Goal: Task Accomplishment & Management: Complete application form

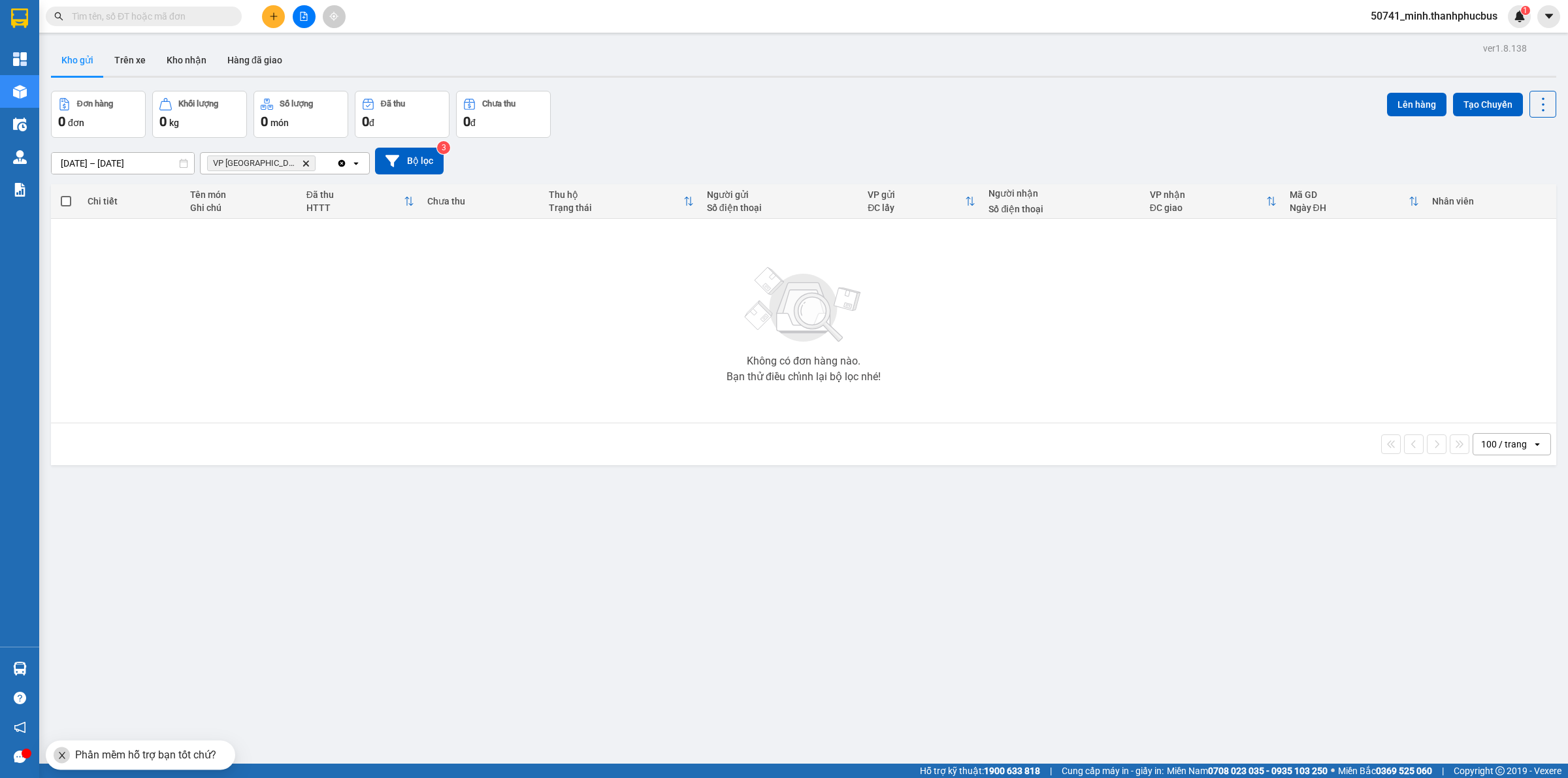
click at [275, 20] on icon "plus" at bounding box center [274, 16] width 9 height 9
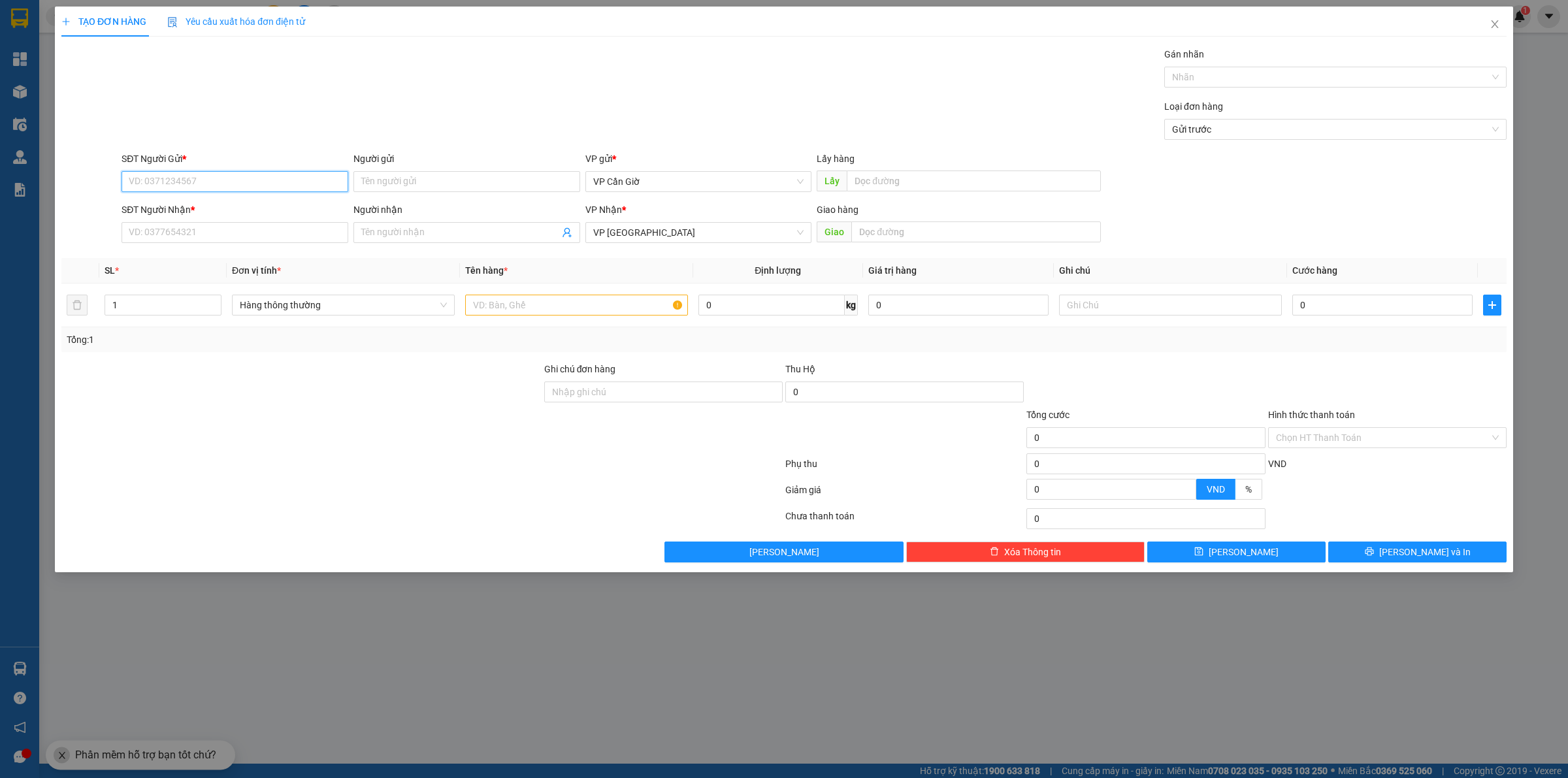
click at [200, 175] on input "SĐT Người Gửi *" at bounding box center [234, 181] width 227 height 21
click at [246, 206] on div "0972894566 - A HÀO" at bounding box center [234, 208] width 211 height 15
type input "0972894566"
type input "A HÀO"
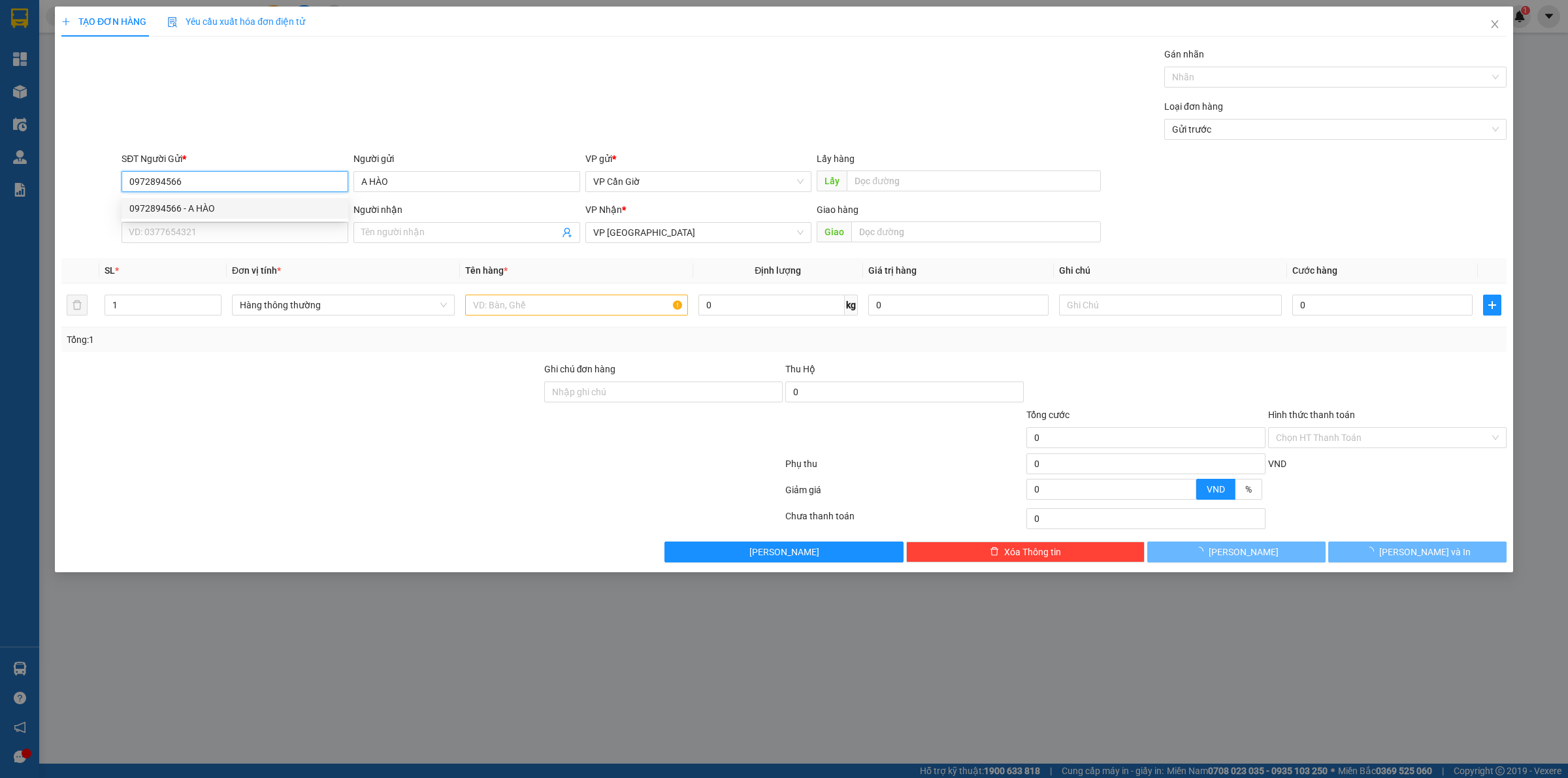
type input "45.000"
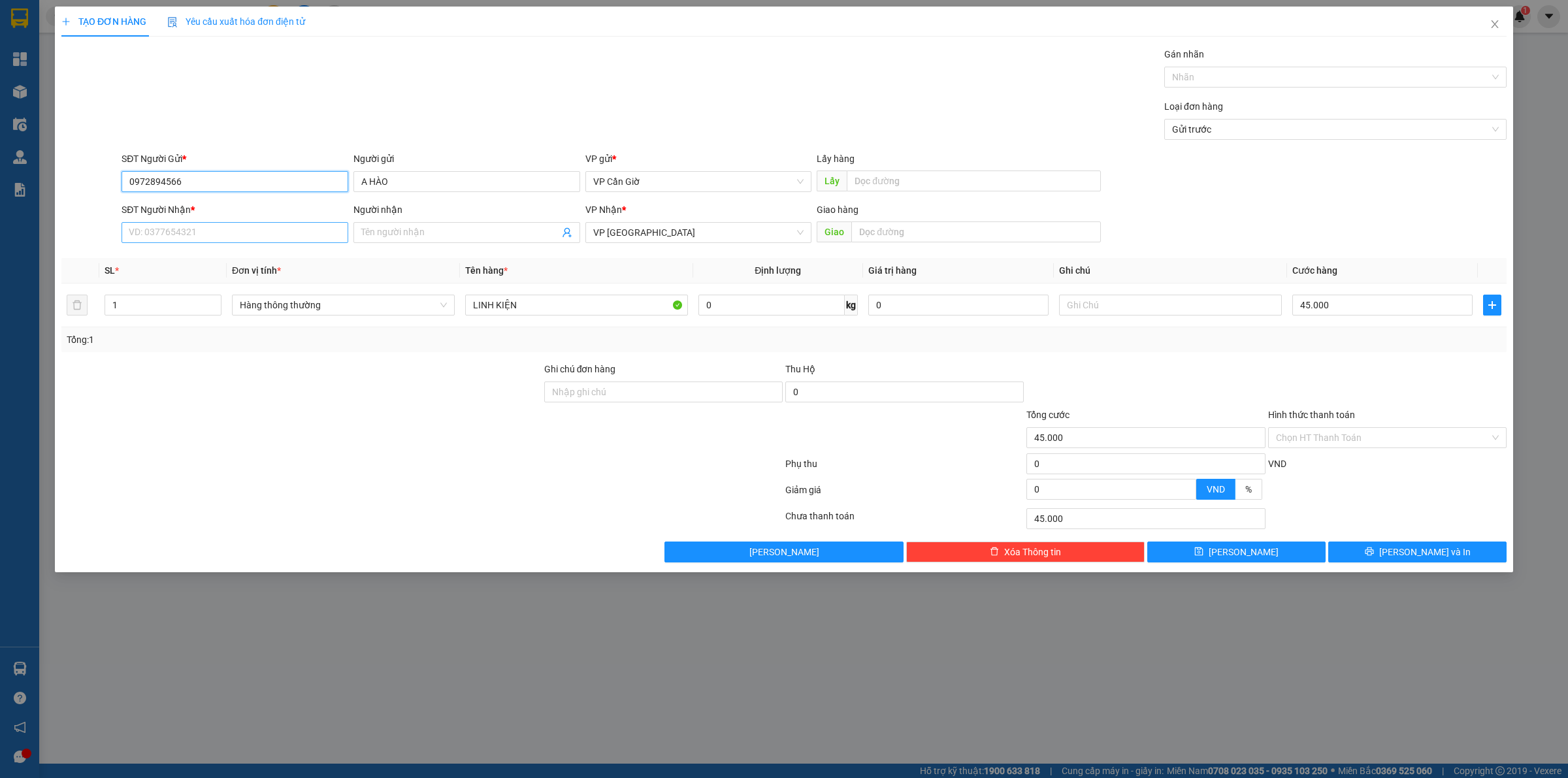
type input "0972894566"
click at [193, 239] on input "SĐT Người Nhận *" at bounding box center [234, 233] width 227 height 21
click at [190, 260] on div "0349001466 - A VINH" at bounding box center [234, 259] width 211 height 15
type input "0349001466"
type input "A VINH"
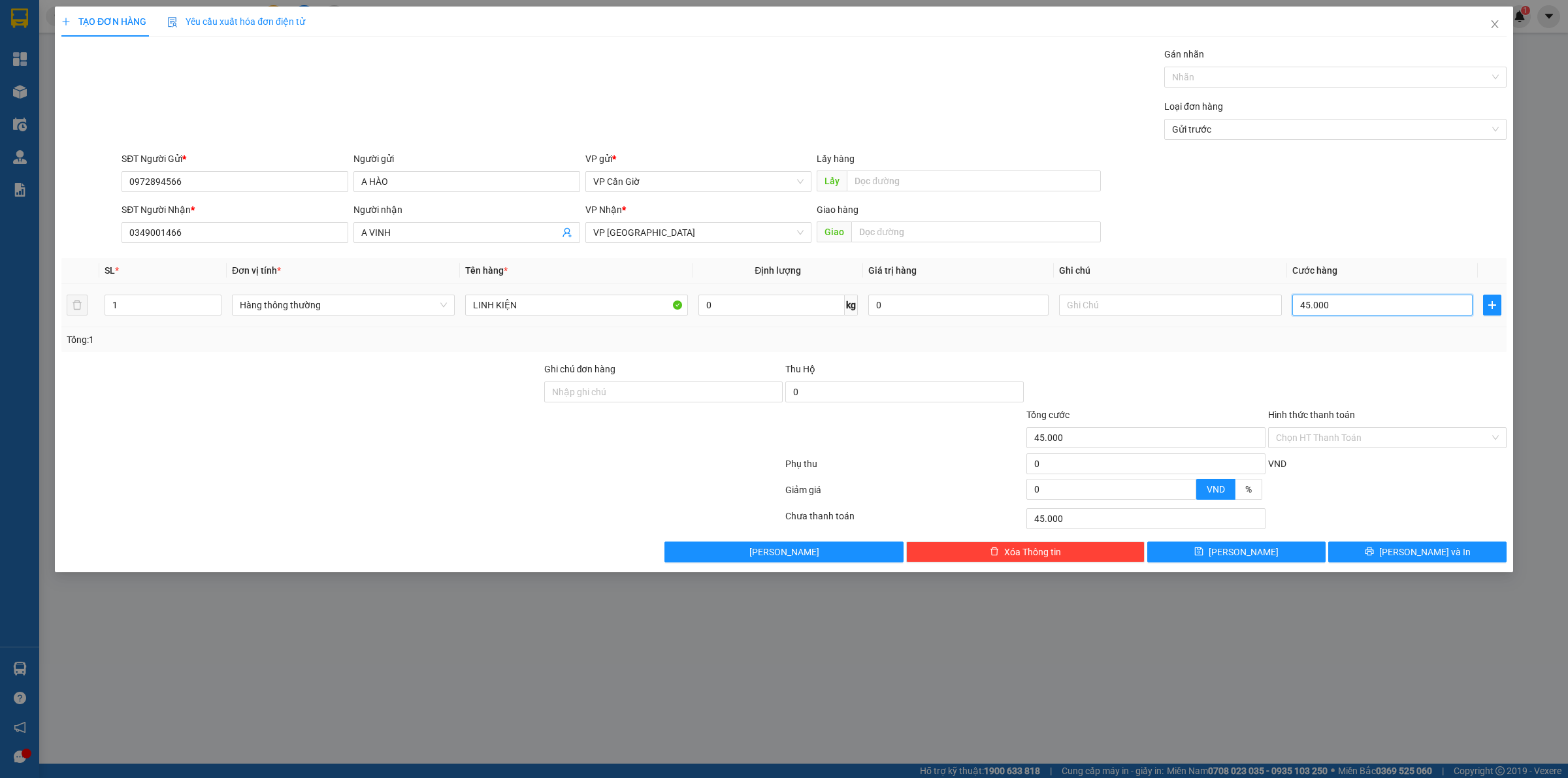
type input "3"
type input "35"
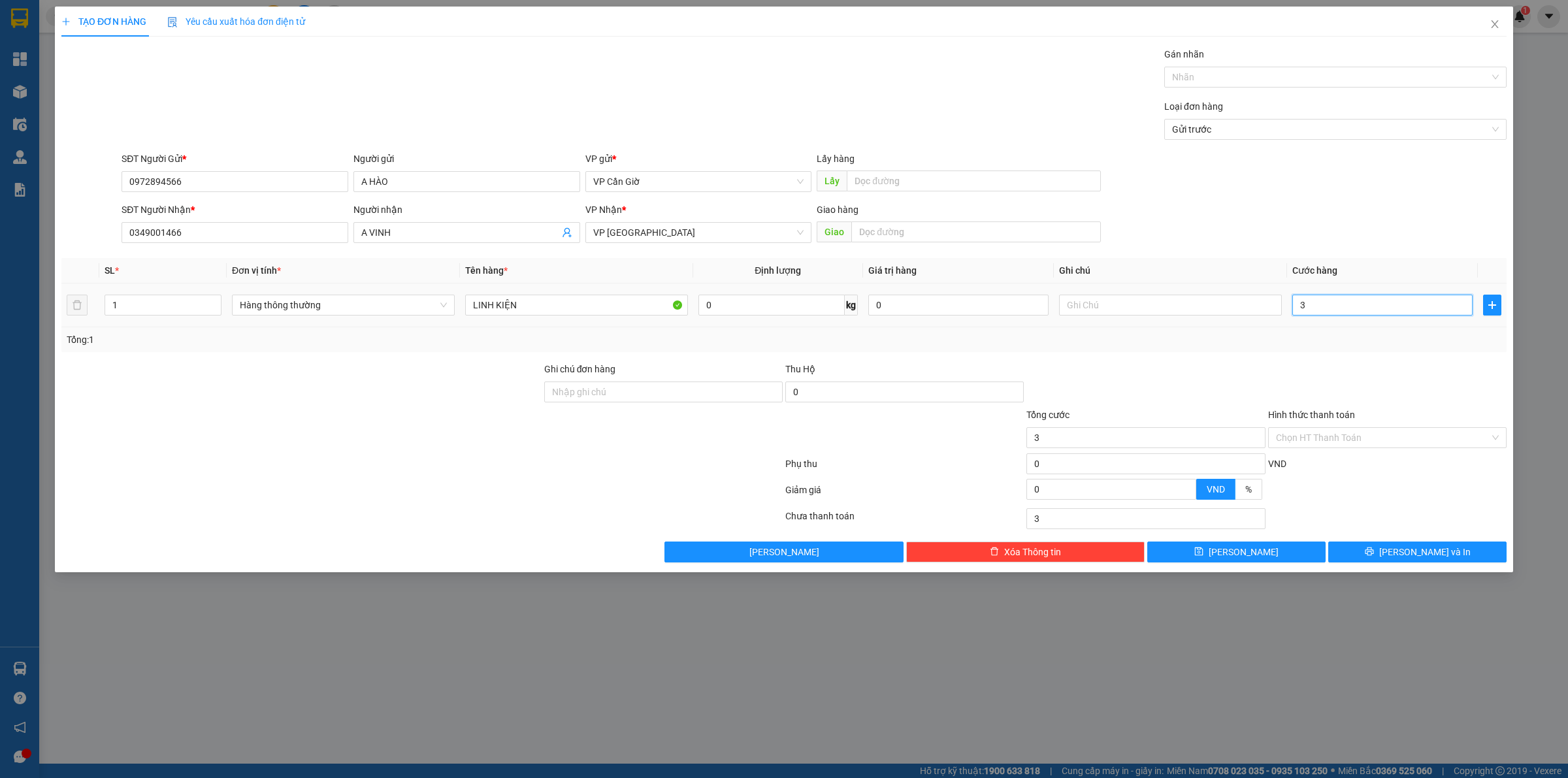
type input "35"
type input "350"
type input "3.500"
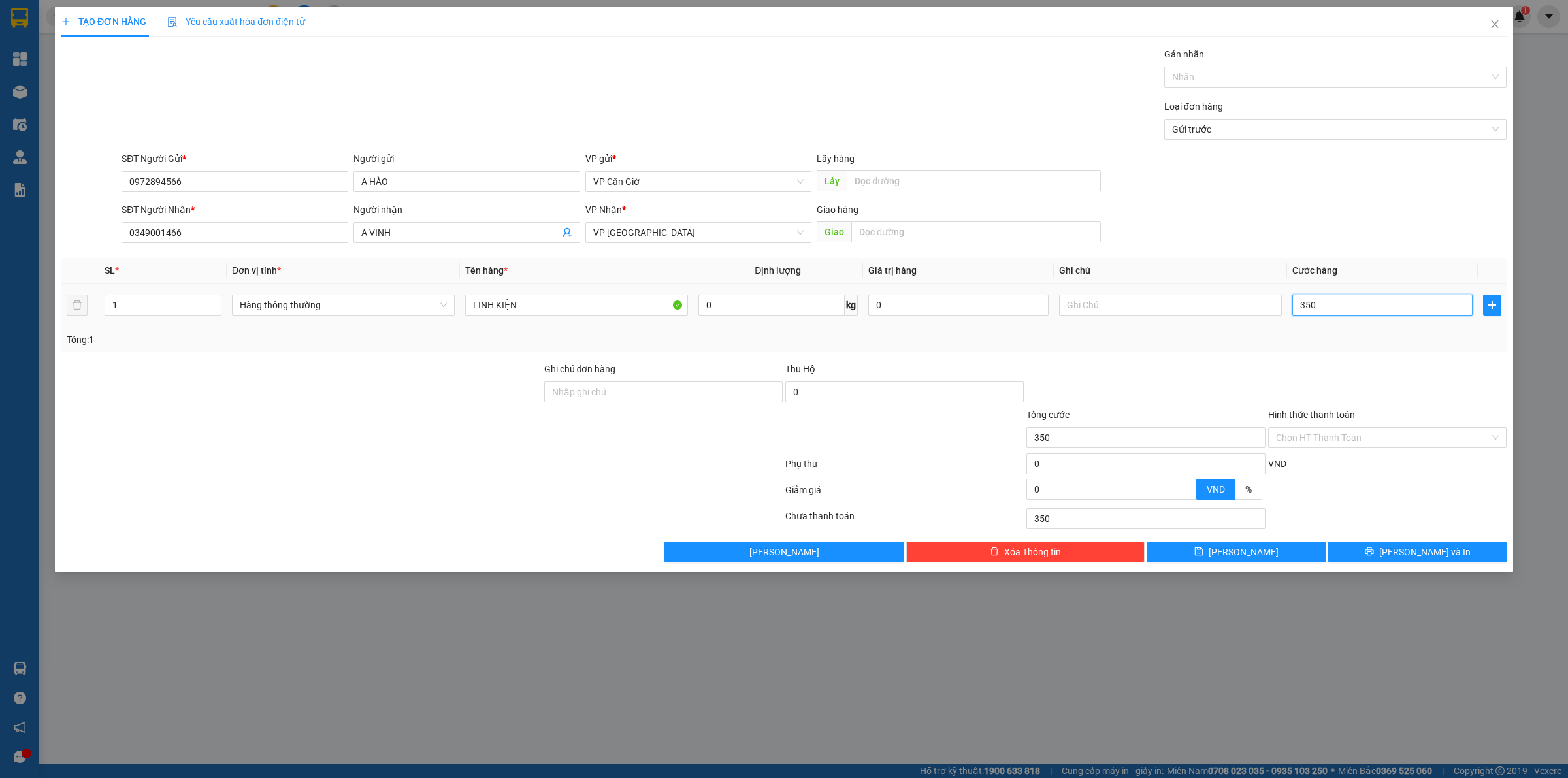
type input "3.500"
type input "35.000"
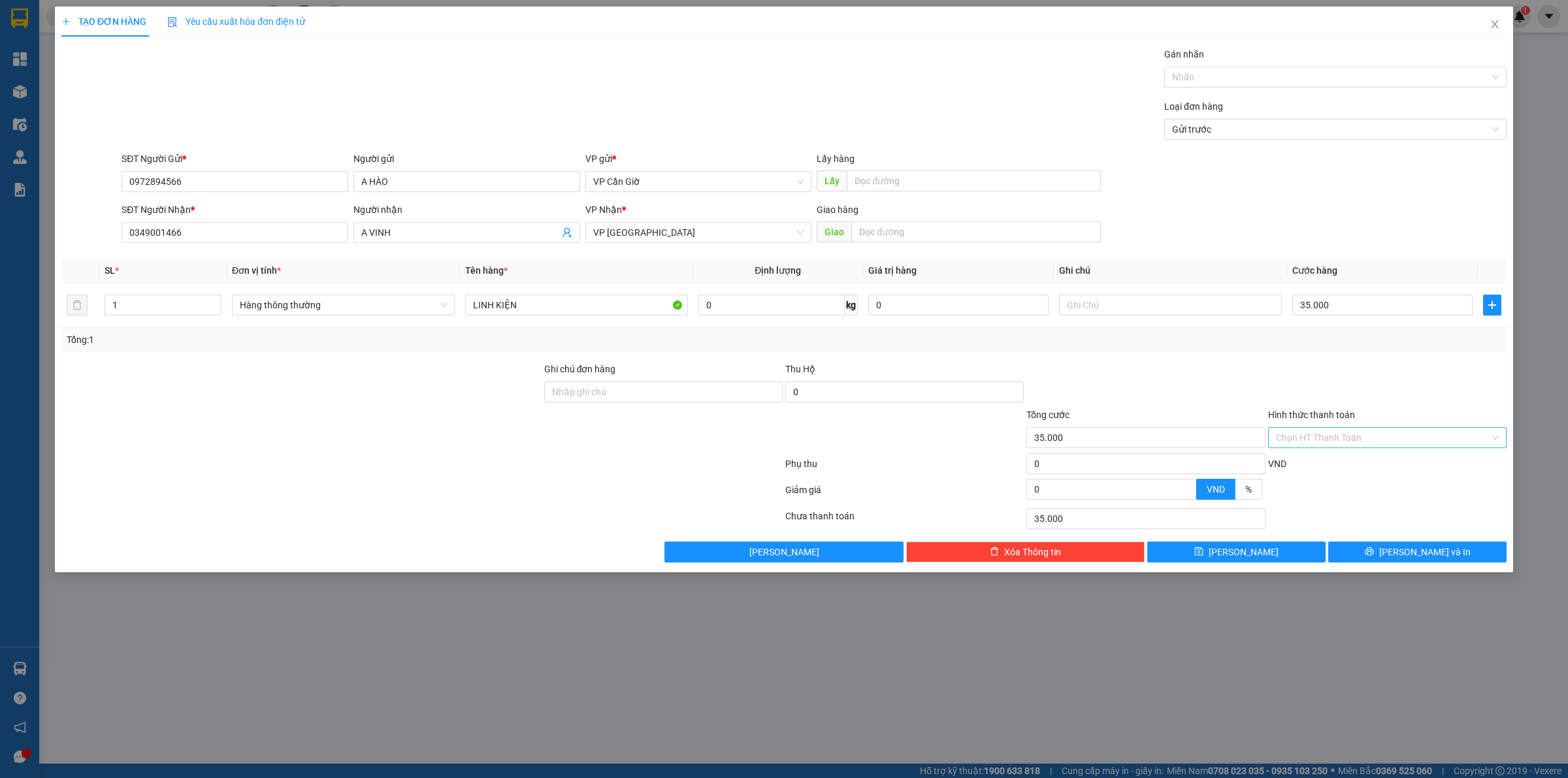
click at [1347, 438] on input "Hình thức thanh toán" at bounding box center [1383, 437] width 214 height 20
click at [1326, 452] on div "Transit Pickup Surcharge Ids Transit Deliver Surcharge Ids Transit Deliver Surc…" at bounding box center [784, 304] width 1445 height 516
click at [1345, 438] on input "Hình thức thanh toán" at bounding box center [1383, 437] width 214 height 20
click at [1337, 467] on div "Tại văn phòng" at bounding box center [1388, 464] width 222 height 15
type input "0"
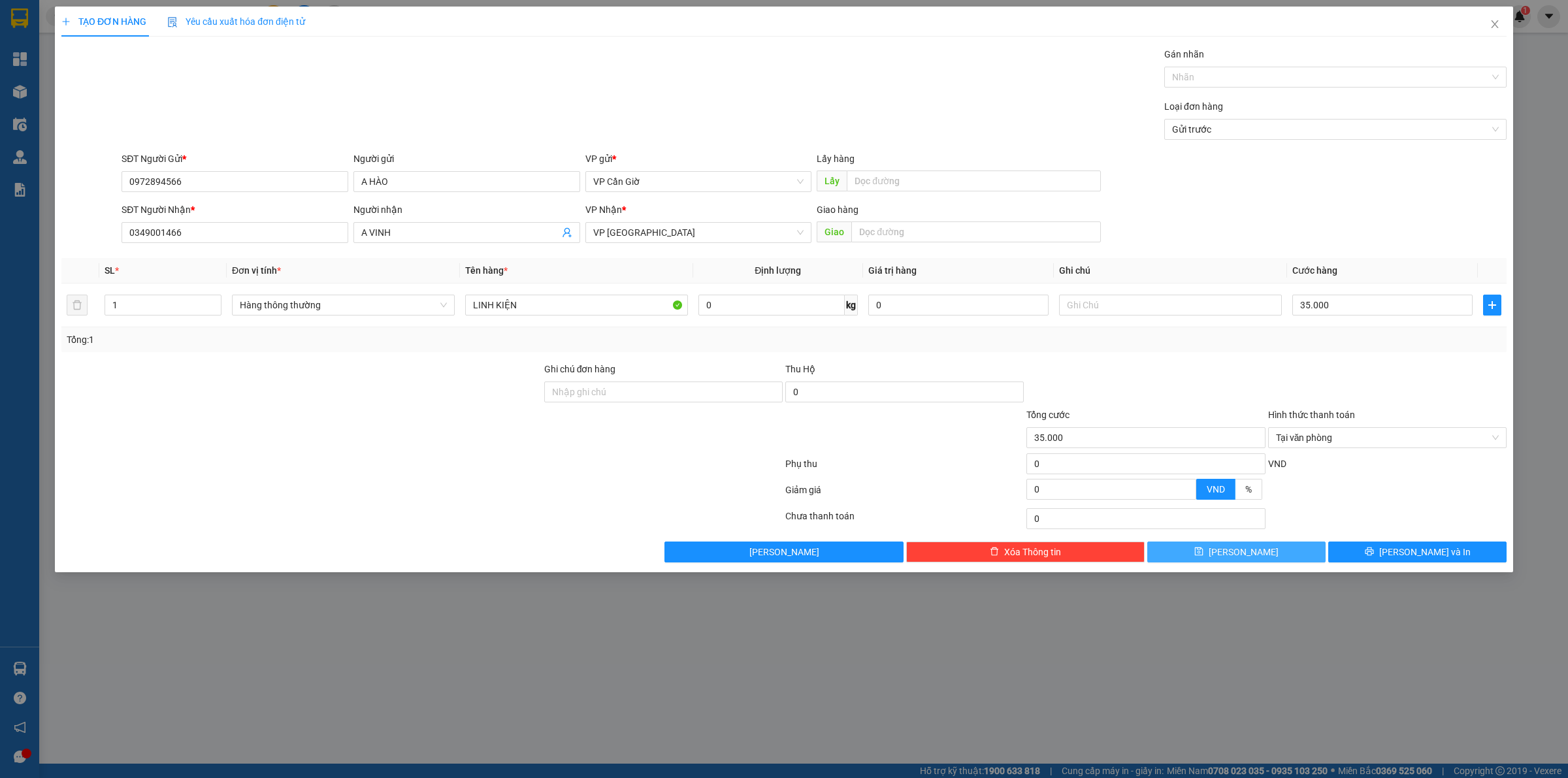
click at [1269, 557] on button "[PERSON_NAME]" at bounding box center [1236, 551] width 179 height 21
type input "0"
click at [1494, 27] on icon "close" at bounding box center [1494, 24] width 10 height 10
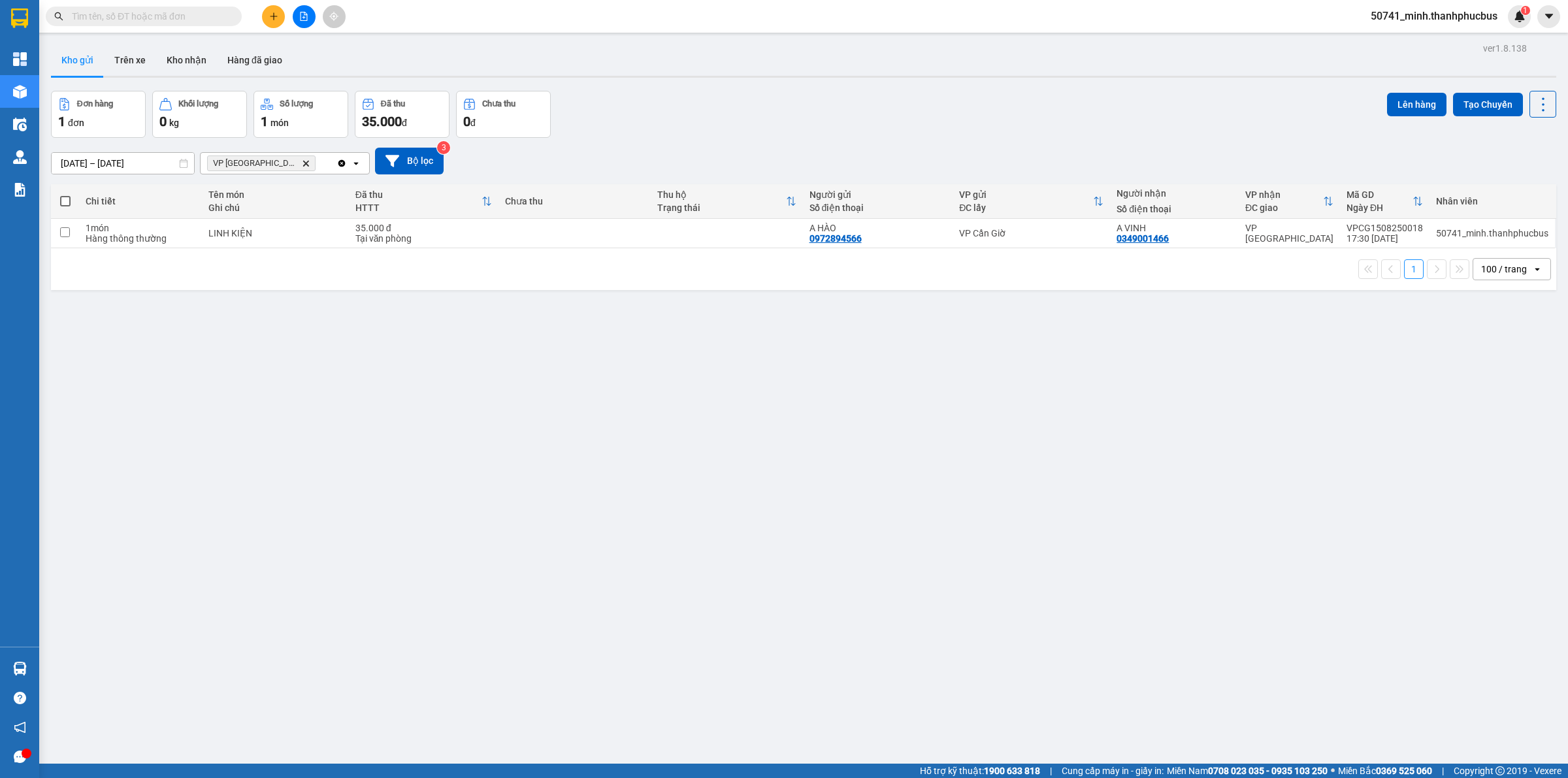
click at [273, 9] on button at bounding box center [273, 16] width 23 height 23
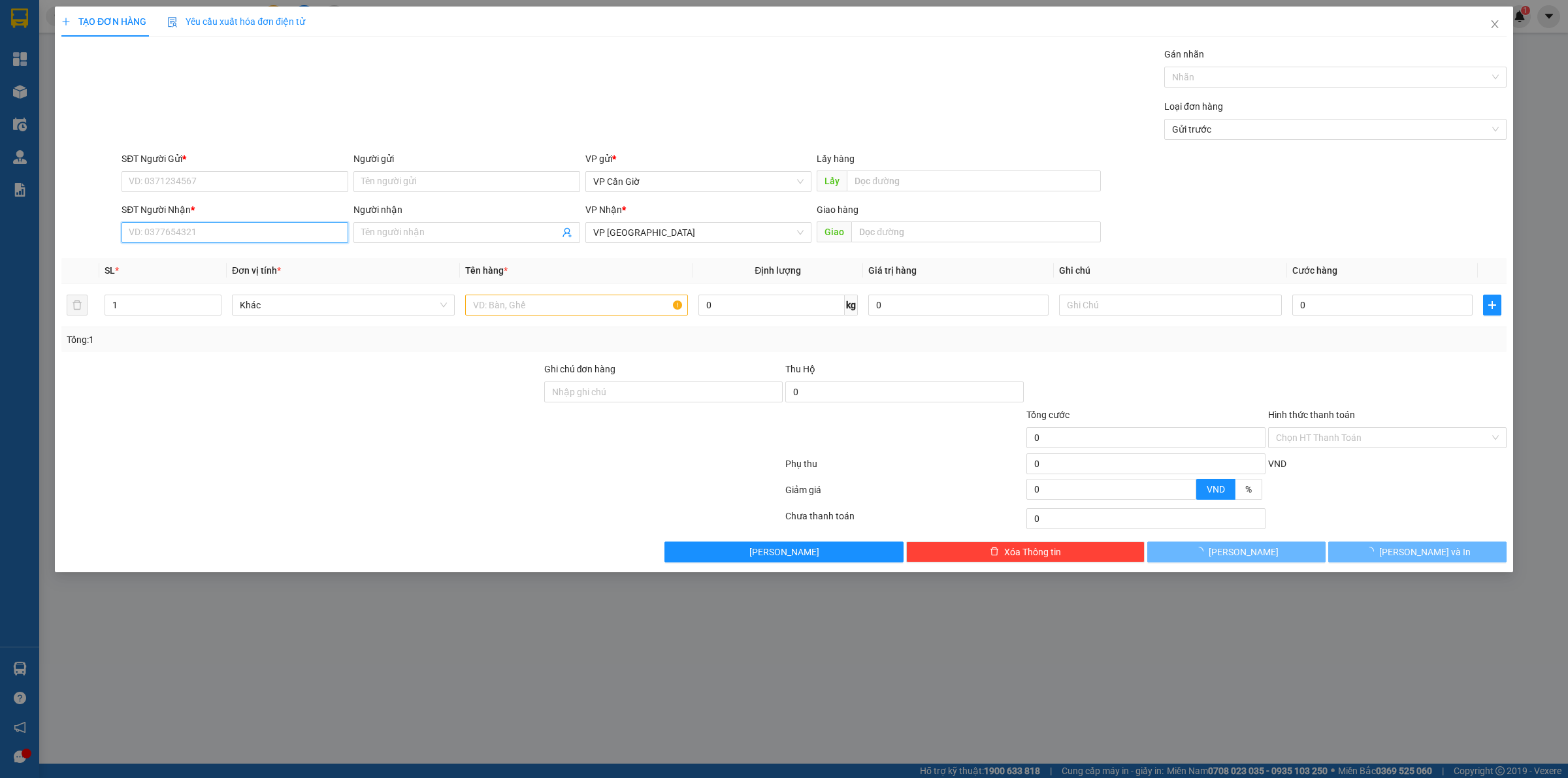
click at [240, 233] on input "SĐT Người Nhận *" at bounding box center [234, 233] width 227 height 21
type input "0903739700"
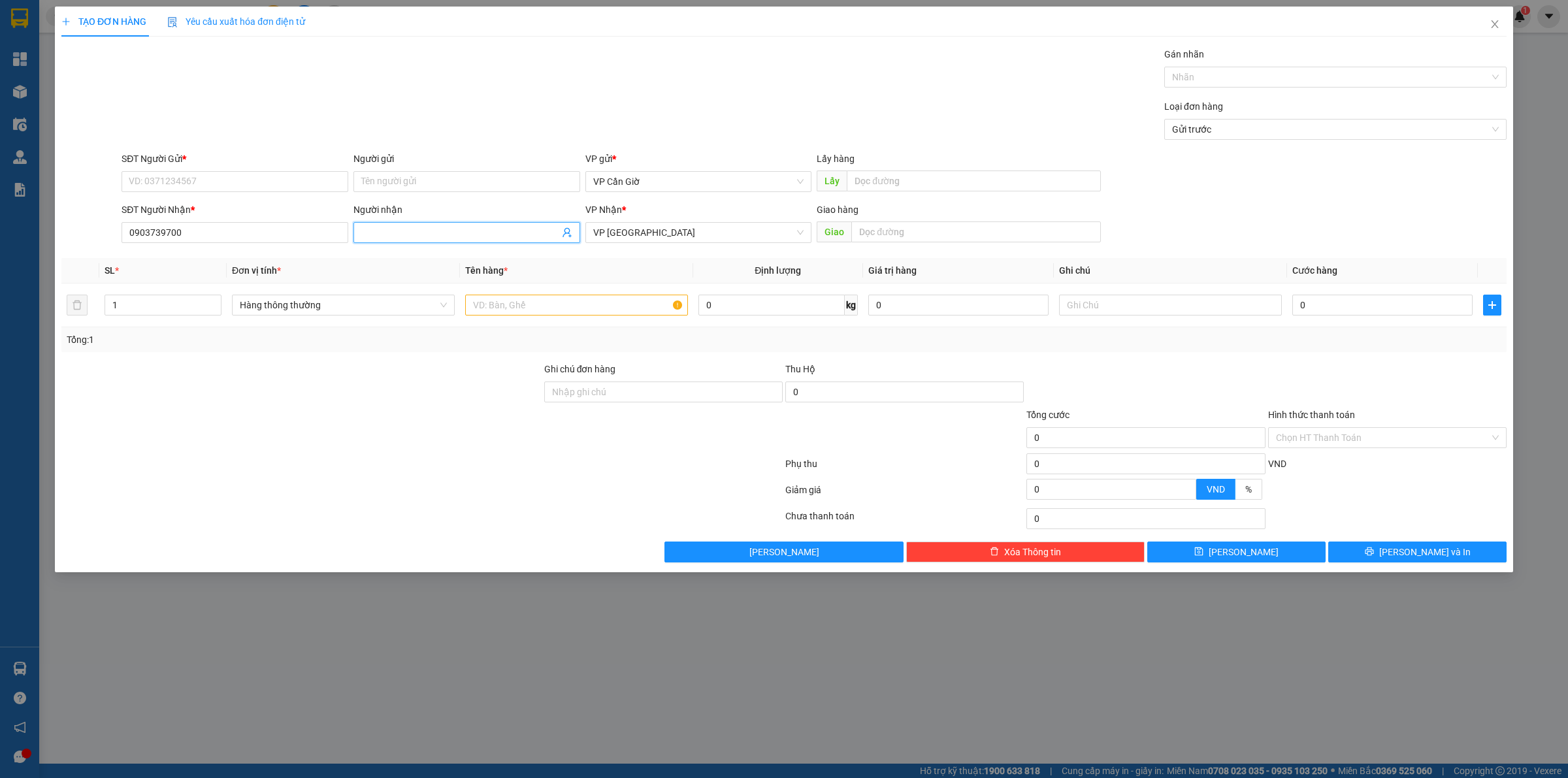
click at [459, 232] on input "Người nhận" at bounding box center [459, 232] width 198 height 15
type input "anh khải"
click at [264, 181] on input "SĐT Người Gửi *" at bounding box center [234, 181] width 227 height 21
click at [256, 200] on div "0902967270 - CHÚ CHỆT" at bounding box center [234, 208] width 227 height 21
type input "0902967270"
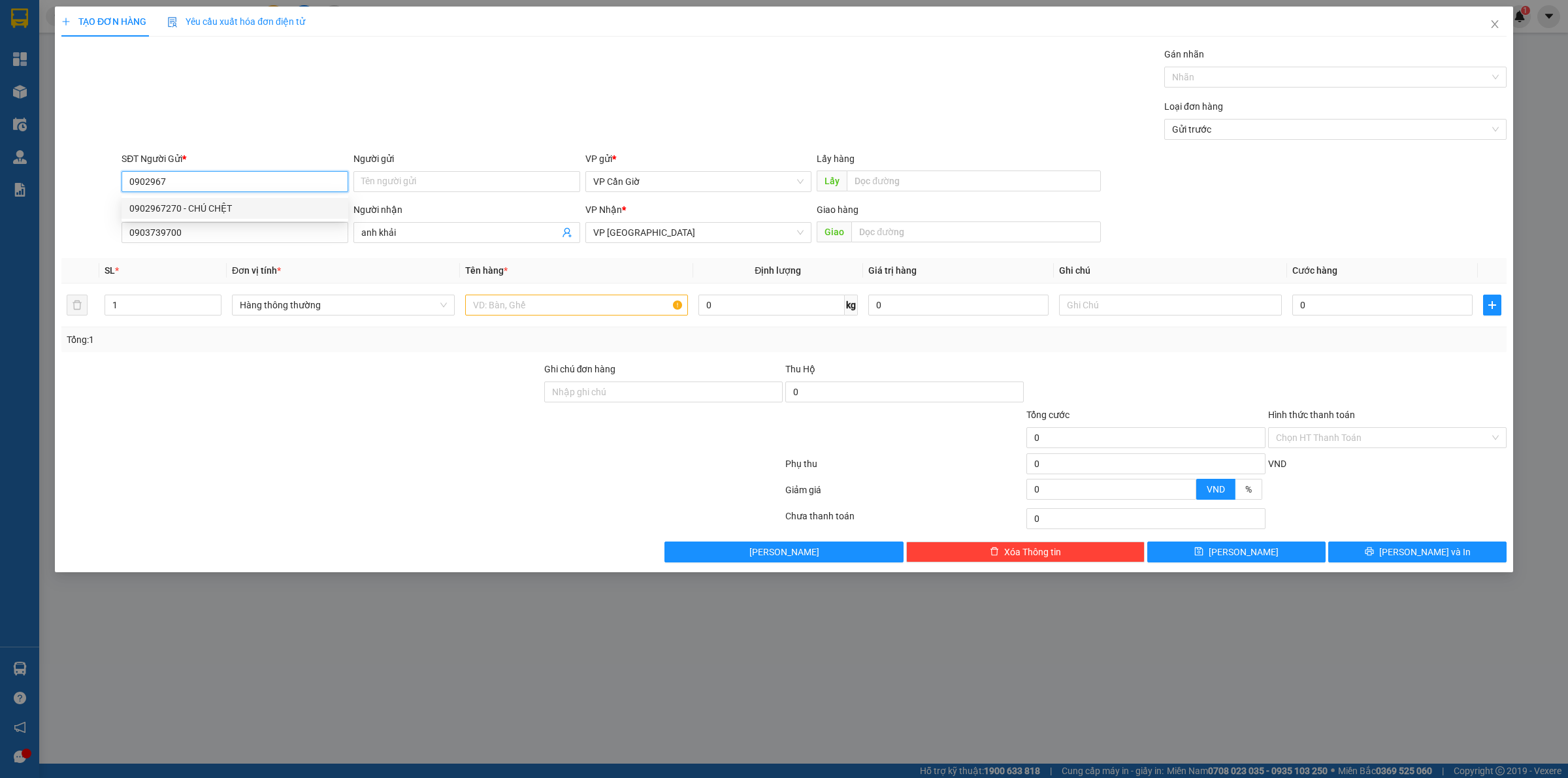
type input "CHÚ CHỆT"
type input "65.000"
type input "0902967270"
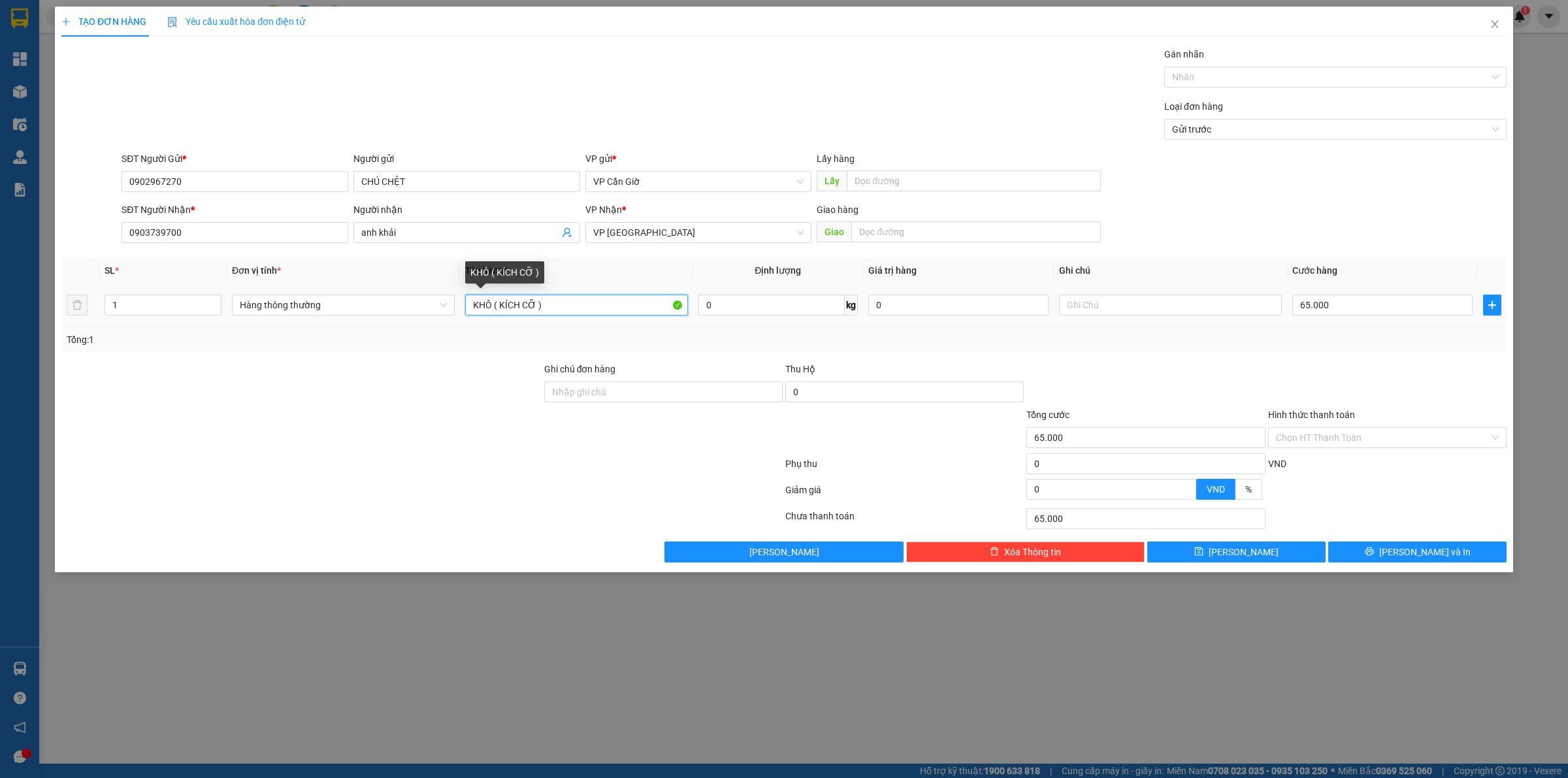
click at [589, 309] on input "KHÔ ( KÍCH CỠ )" at bounding box center [577, 304] width 222 height 21
type input "K"
type input "d"
type input "đ"
type input "D"
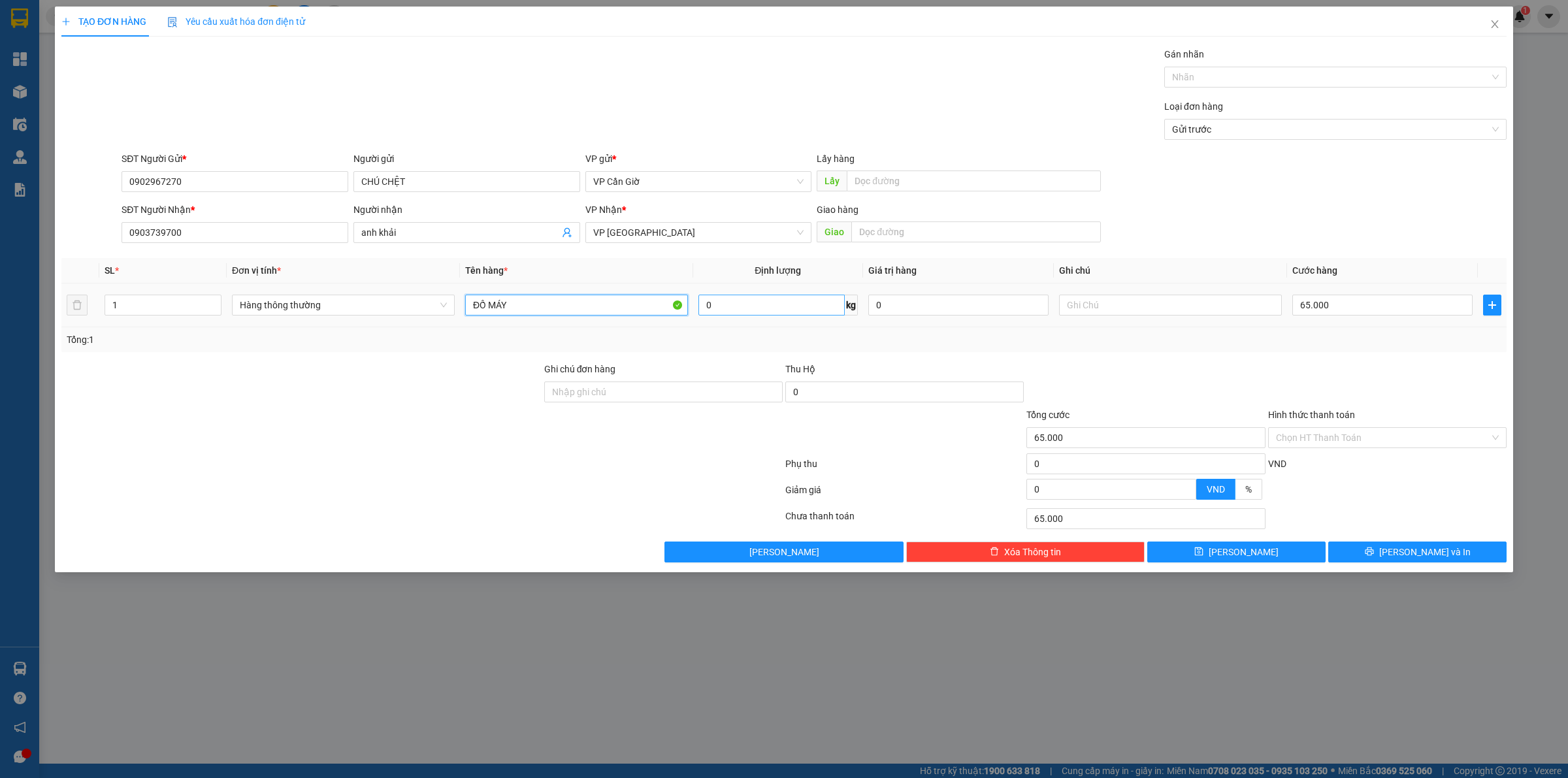
type input "ĐỒ MÁY"
click at [803, 315] on input "0" at bounding box center [771, 304] width 146 height 21
type input "34"
drag, startPoint x: 1126, startPoint y: 352, endPoint x: 1145, endPoint y: 355, distance: 19.2
click at [1131, 352] on div "Transit Pickup Surcharge Ids Transit Deliver Surcharge Ids Transit Deliver Surc…" at bounding box center [784, 304] width 1445 height 516
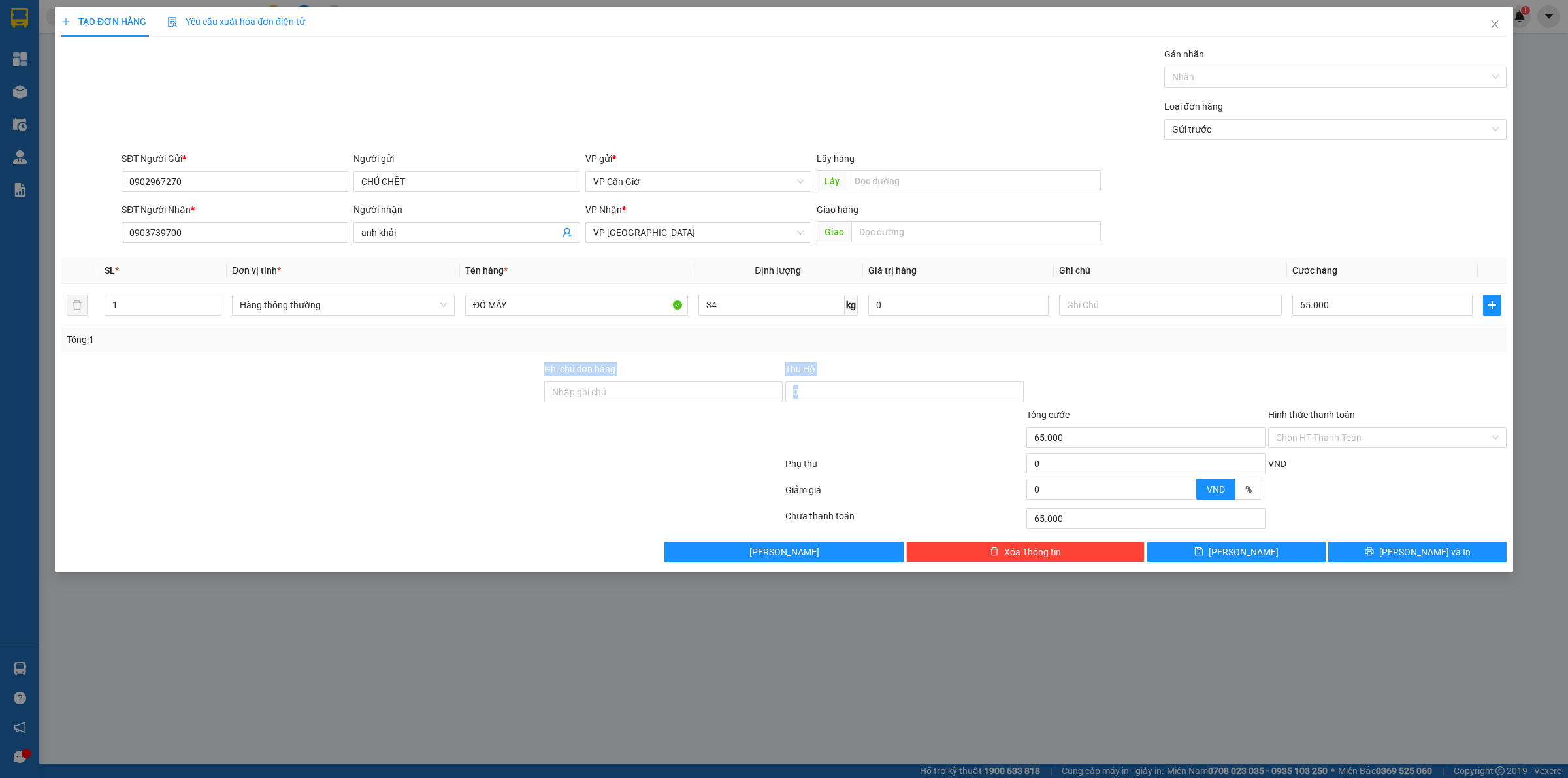
type input "75.000"
click at [1263, 549] on button "[PERSON_NAME]" at bounding box center [1236, 551] width 179 height 21
type input "0"
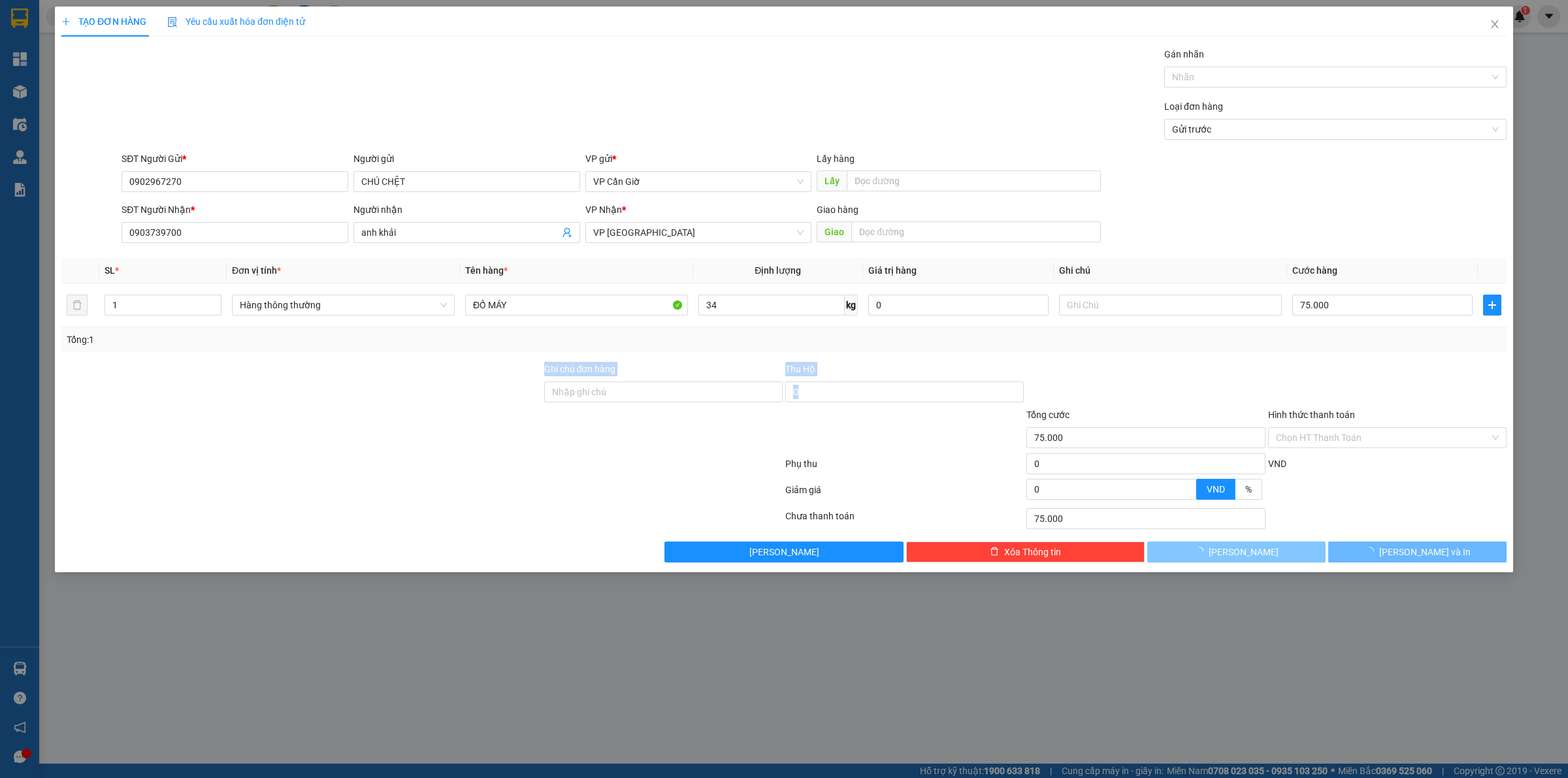
type input "0"
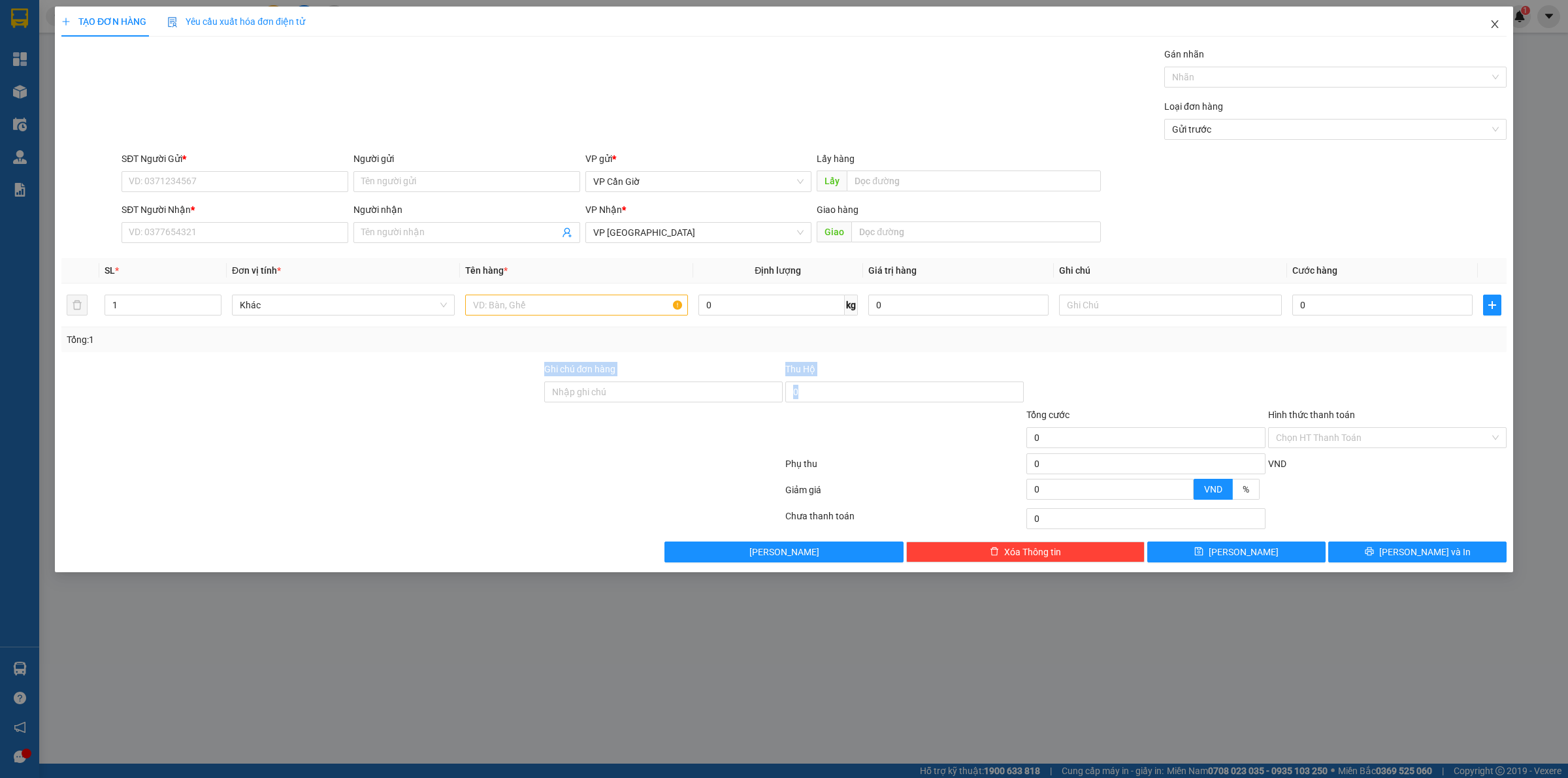
click at [1500, 18] on span "Close" at bounding box center [1494, 25] width 37 height 37
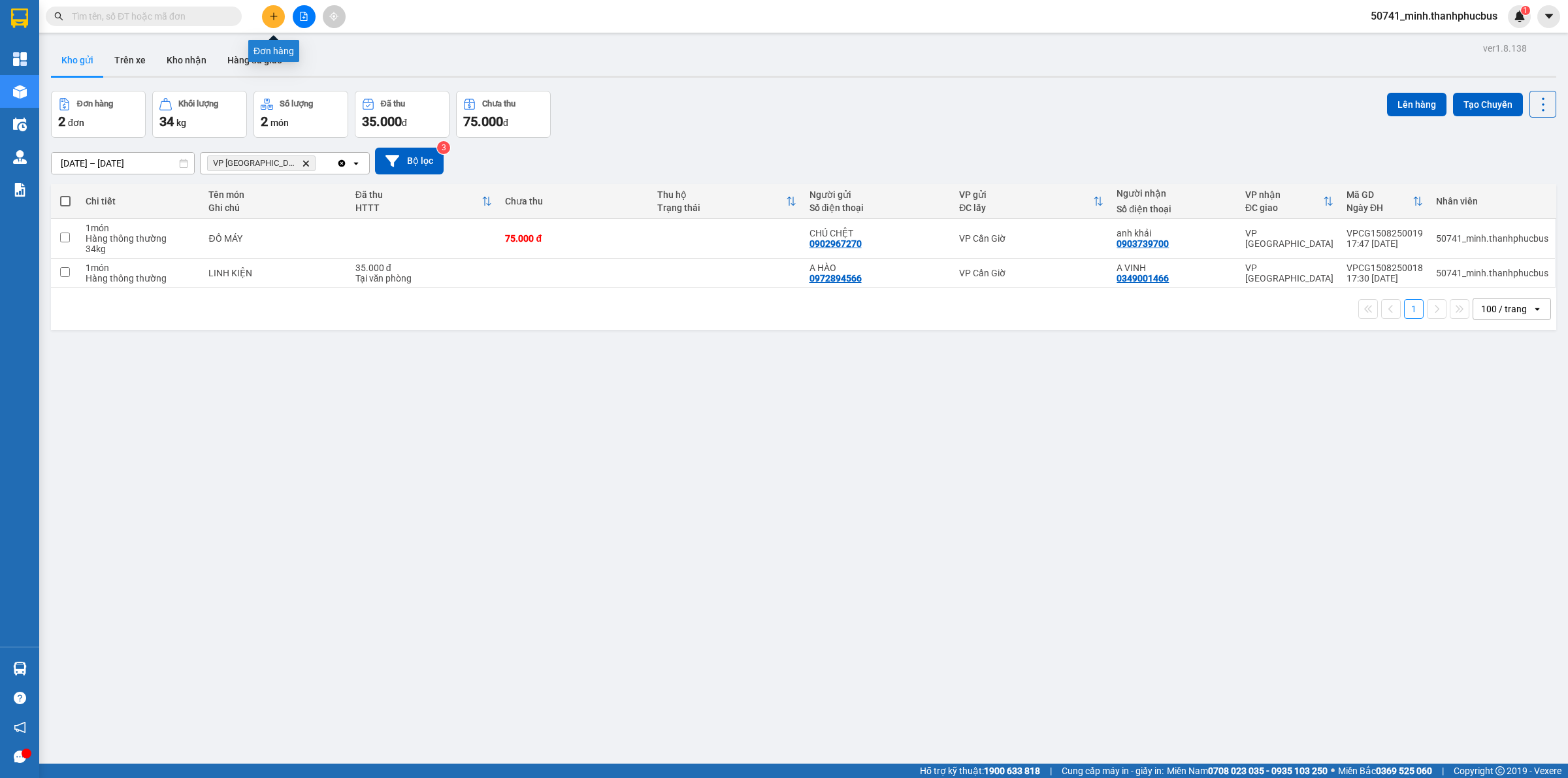
click at [267, 15] on button at bounding box center [273, 16] width 23 height 23
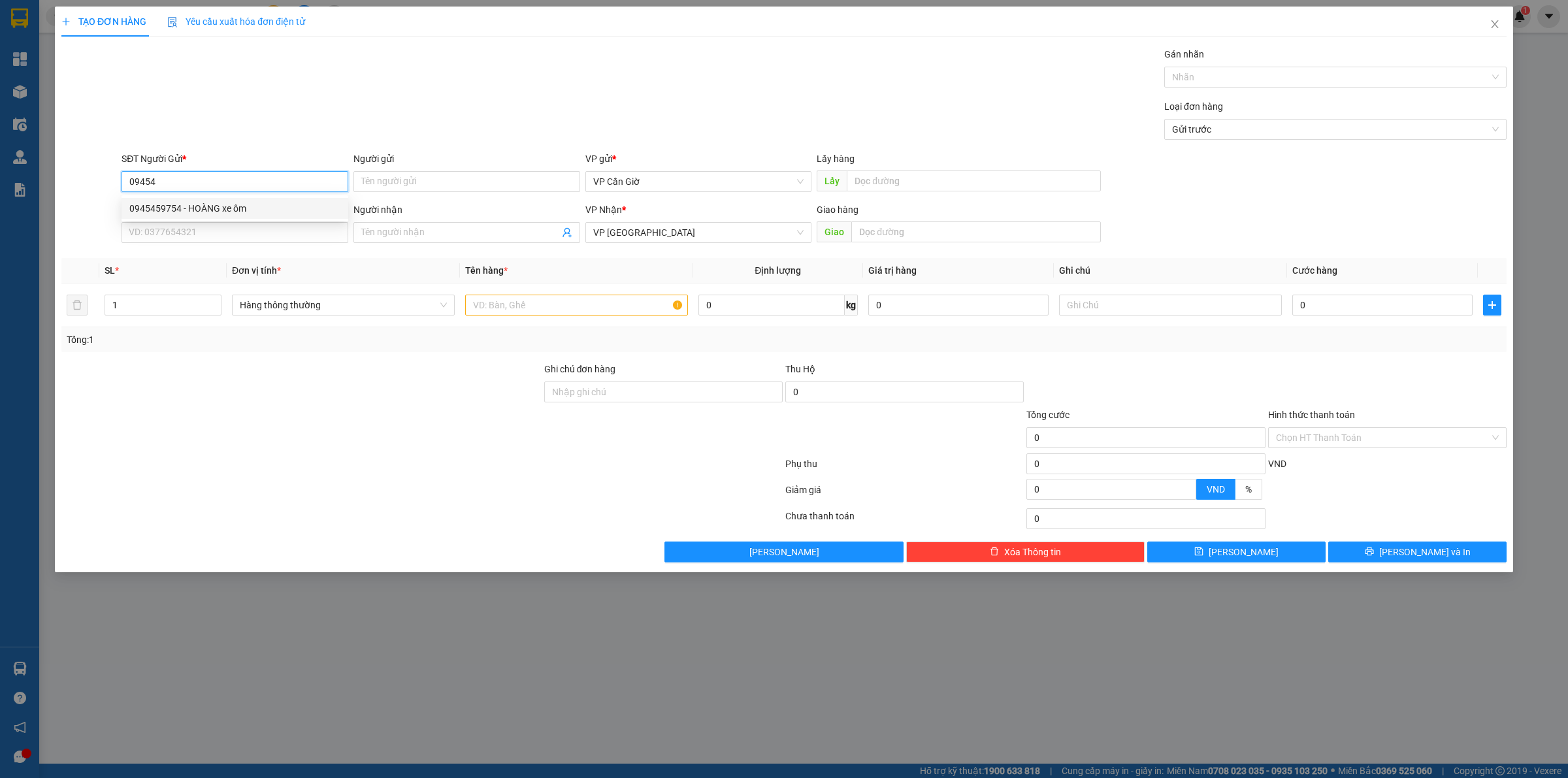
click at [222, 207] on div "0945459754 - HOÀNG xe ôm" at bounding box center [234, 208] width 211 height 15
type input "0945459754"
type input "HOÀNG xe ôm"
type input "45.000"
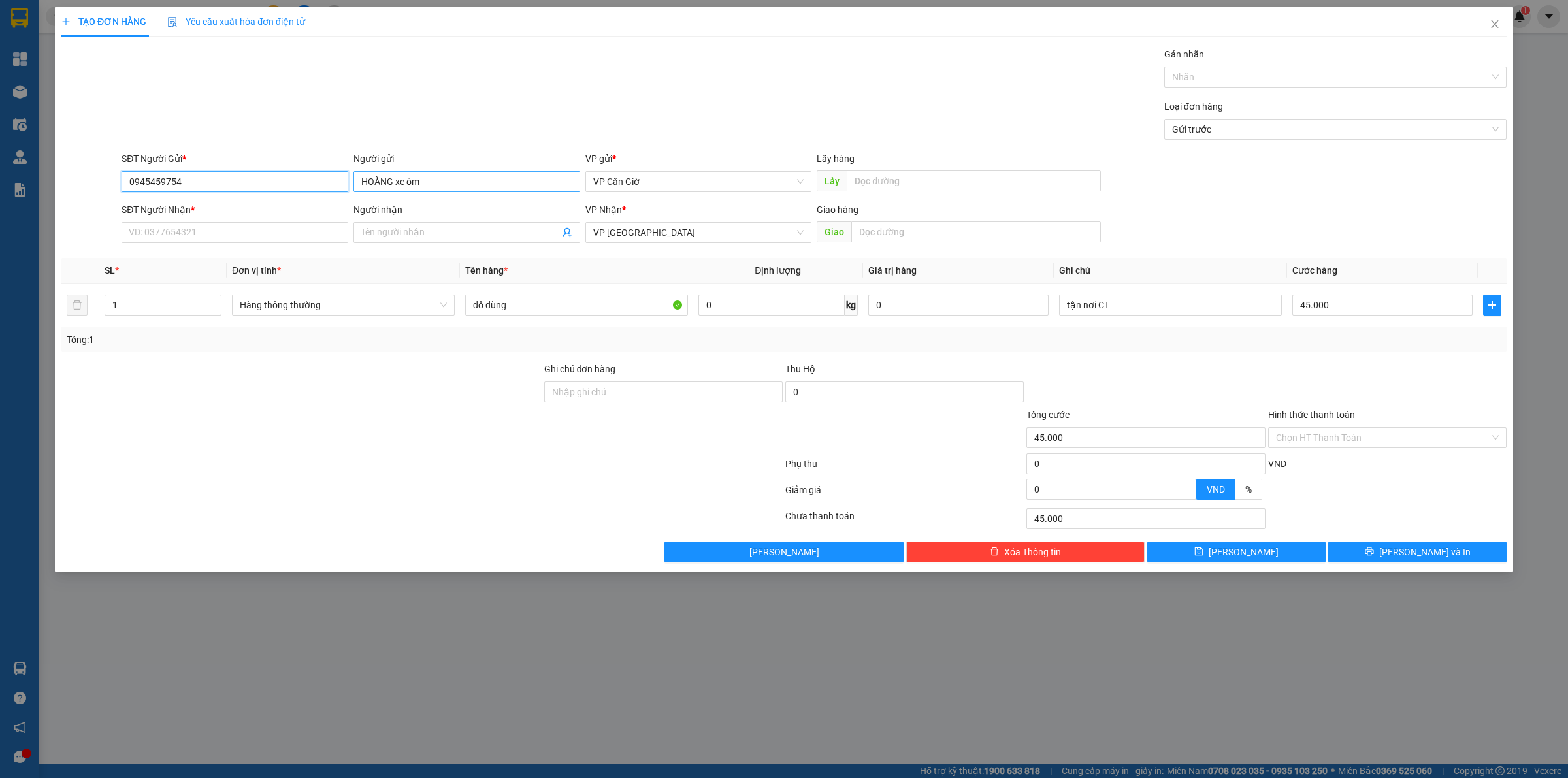
type input "0945459754"
click at [463, 186] on input "HOÀNG xe ôm" at bounding box center [466, 181] width 227 height 21
drag, startPoint x: 295, startPoint y: 232, endPoint x: 309, endPoint y: 216, distance: 21.3
click at [298, 232] on input "SĐT Người Nhận *" at bounding box center [234, 233] width 227 height 21
type input "09454"
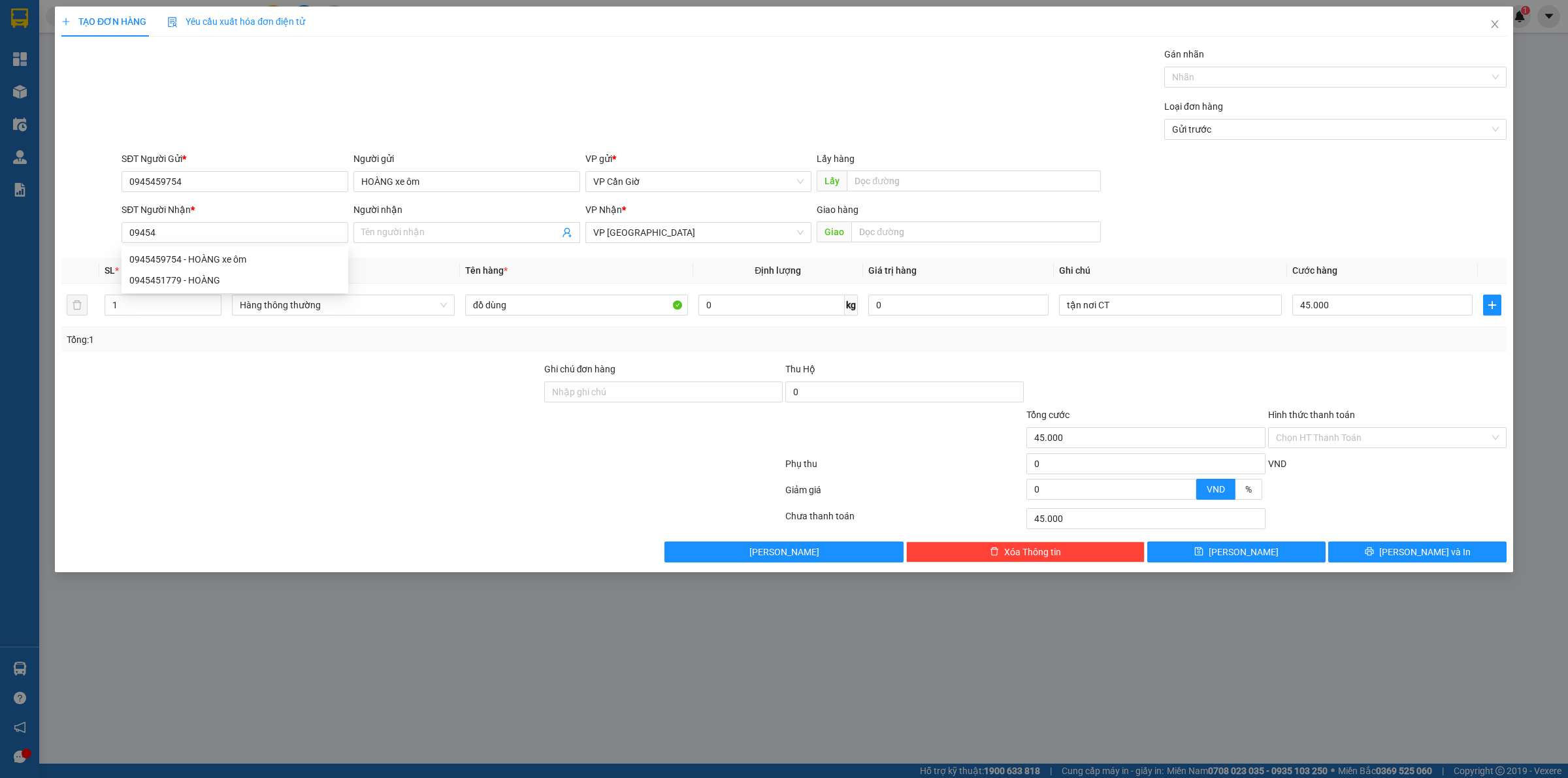
click at [488, 170] on div "Người gửi" at bounding box center [466, 161] width 227 height 20
click at [485, 174] on input "HOÀNG xe ôm" at bounding box center [466, 181] width 227 height 21
type input "HOÀNG"
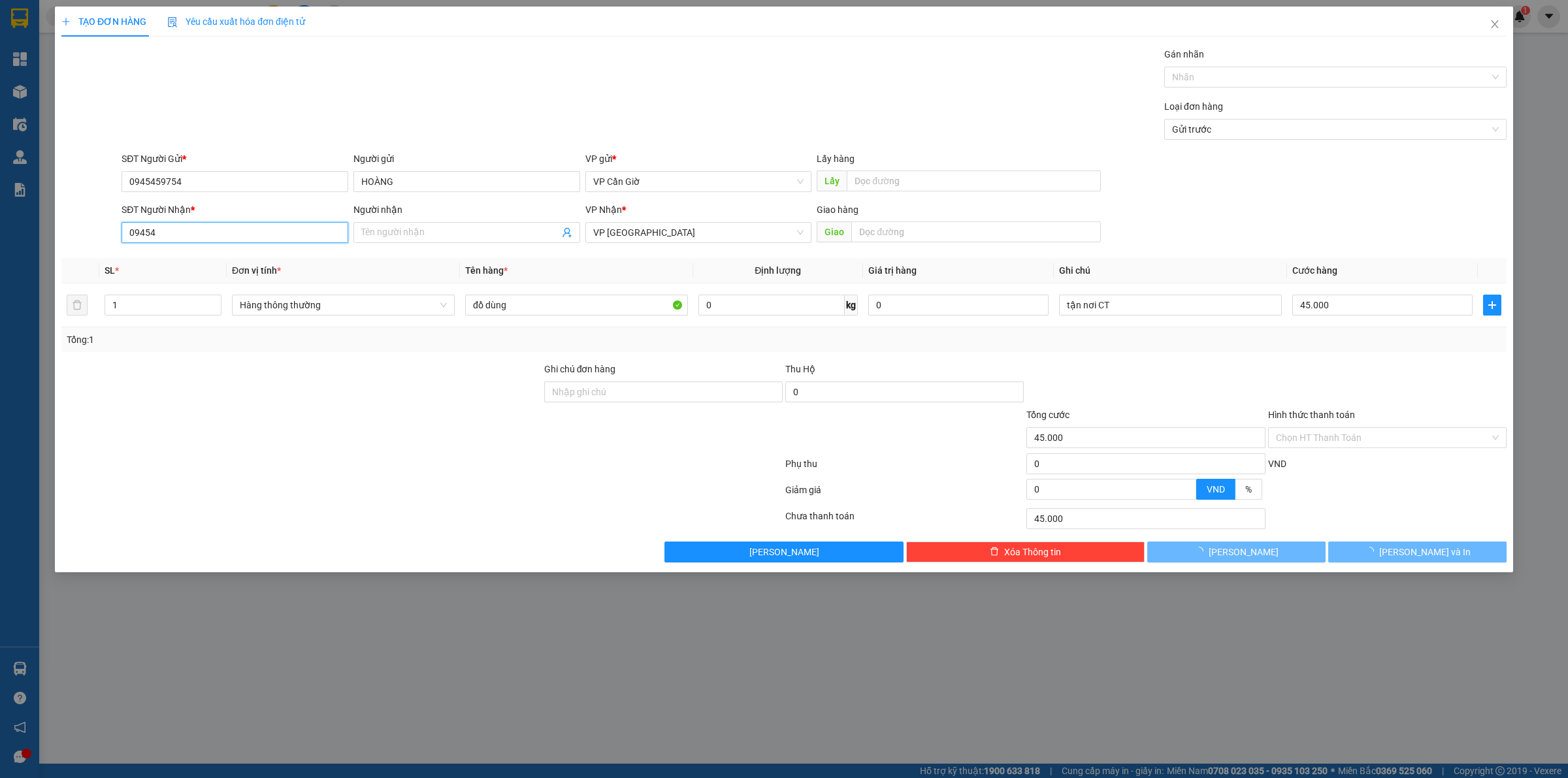
click at [215, 237] on input "09454" at bounding box center [234, 233] width 227 height 21
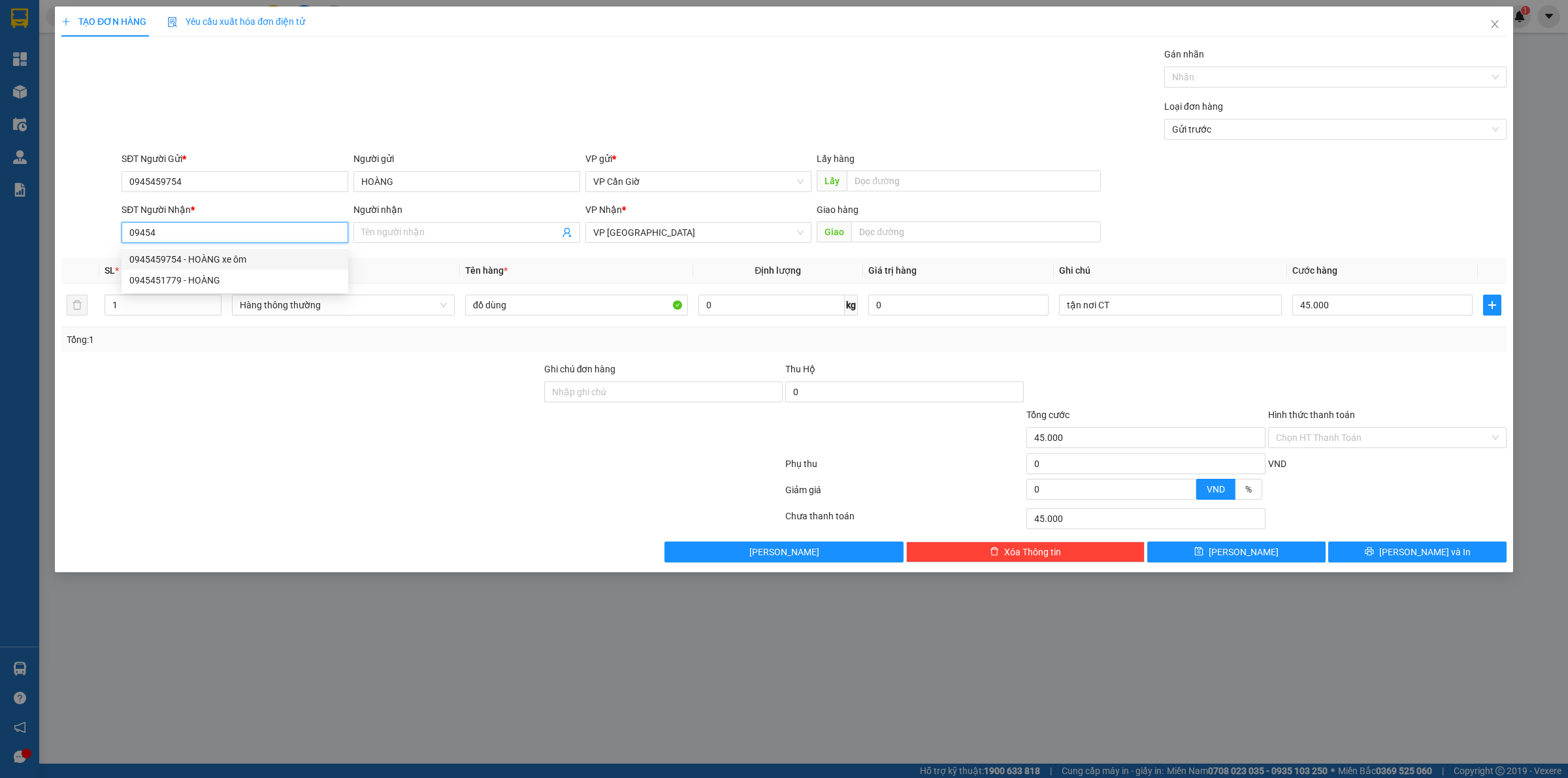
click at [225, 259] on div "0945459754 - HOÀNG xe ôm" at bounding box center [234, 259] width 211 height 15
type input "0945459754"
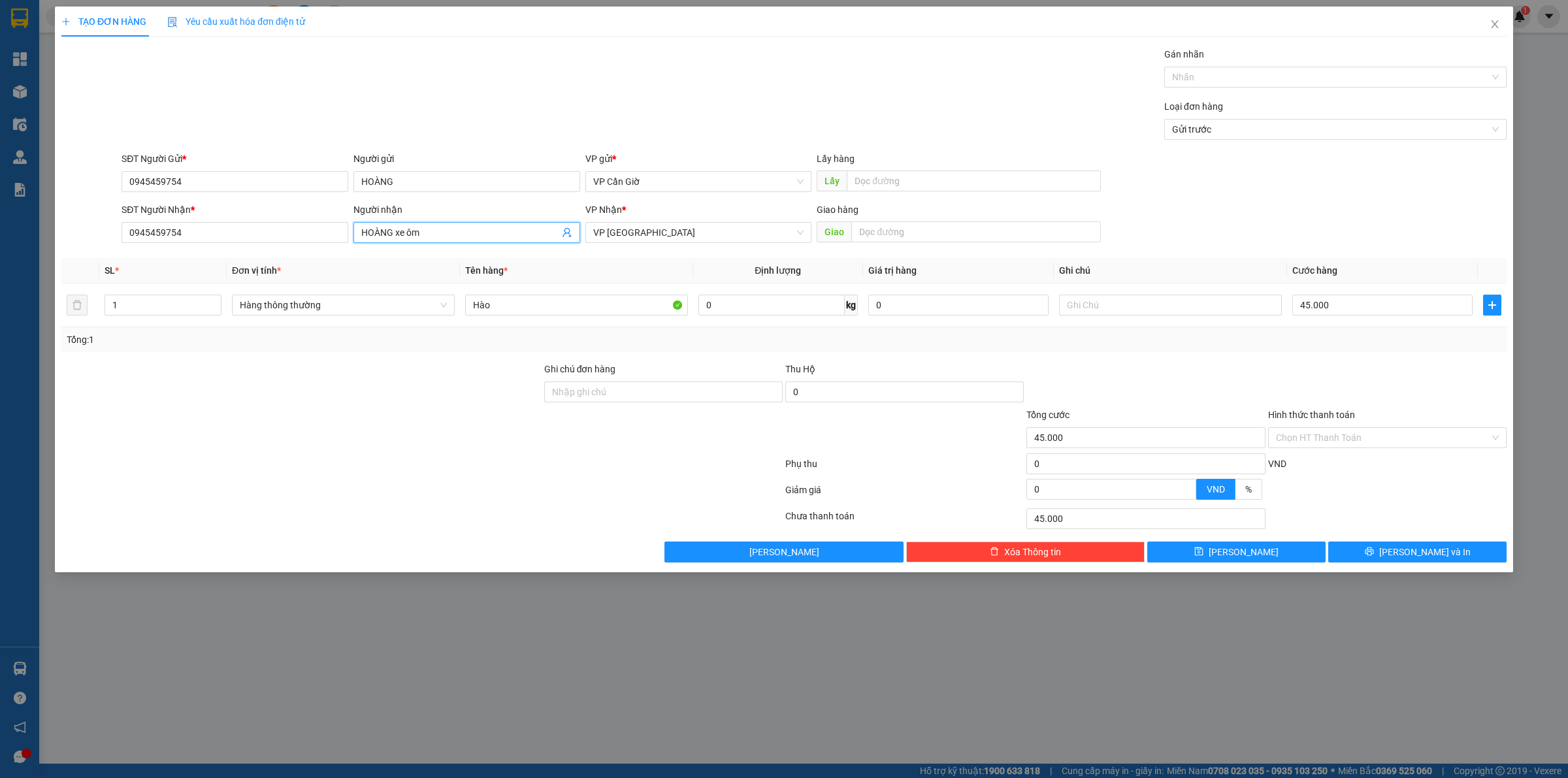
click at [479, 233] on input "HOÀNG xe ôm" at bounding box center [459, 232] width 198 height 15
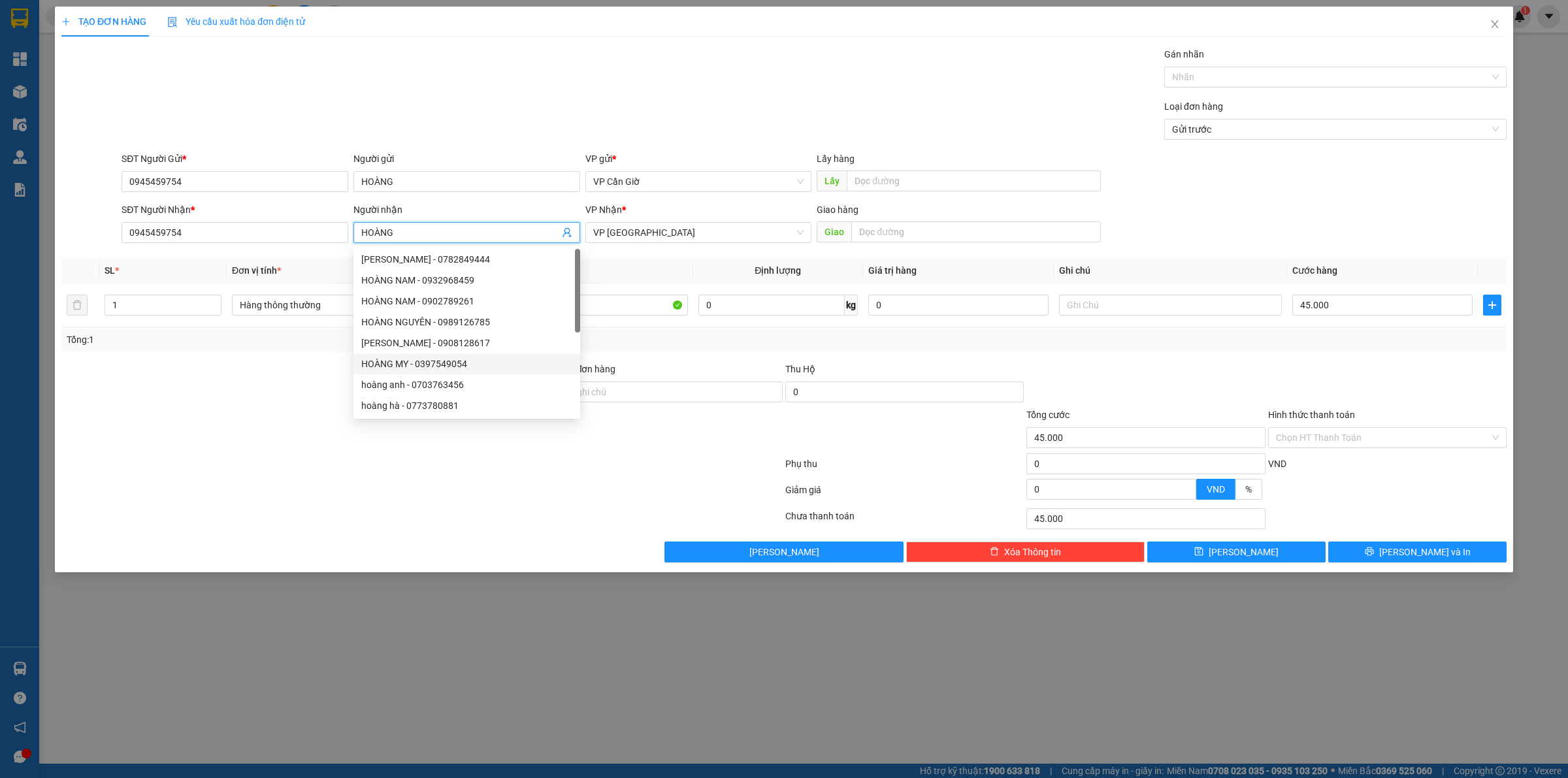
type input "HOÀNG"
click at [279, 425] on div at bounding box center [301, 430] width 482 height 45
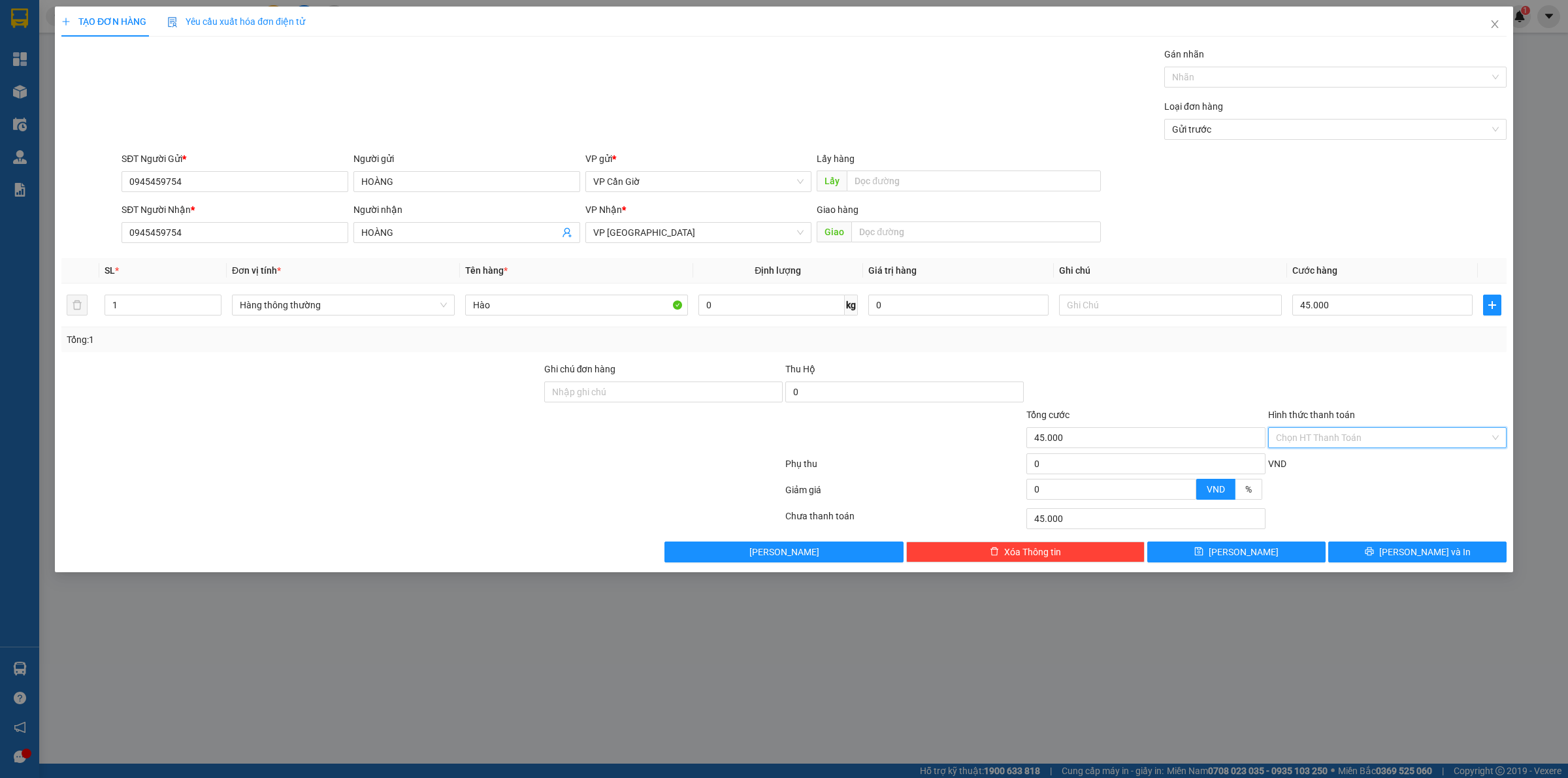
click at [1346, 438] on input "Hình thức thanh toán" at bounding box center [1383, 437] width 214 height 20
click at [1305, 460] on div "Tại văn phòng" at bounding box center [1388, 464] width 222 height 15
type input "0"
click at [1369, 551] on button "[PERSON_NAME] và In" at bounding box center [1417, 551] width 179 height 21
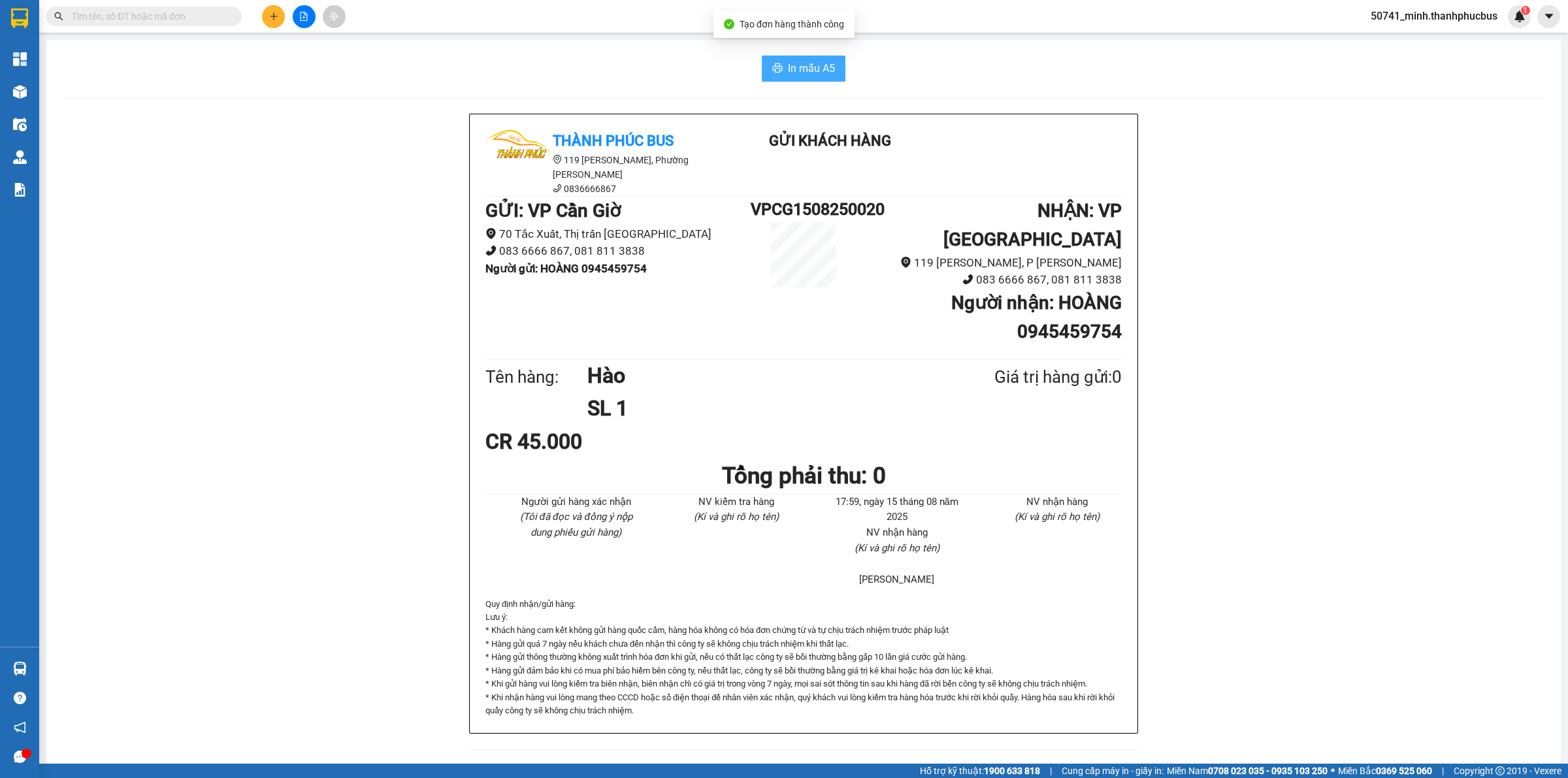
click at [825, 64] on span "In mẫu A5" at bounding box center [811, 68] width 47 height 16
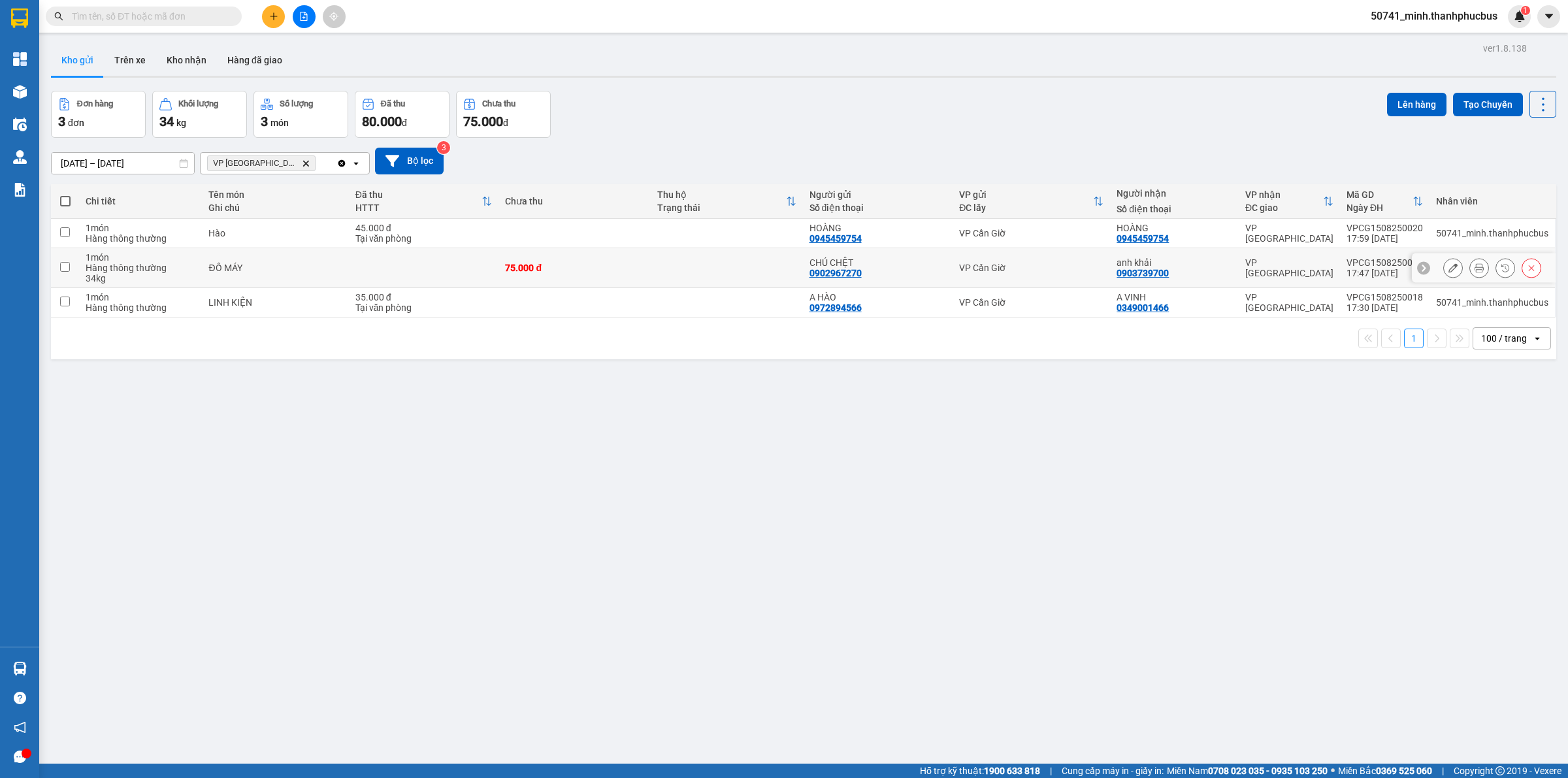
click at [1475, 268] on icon at bounding box center [1479, 268] width 9 height 9
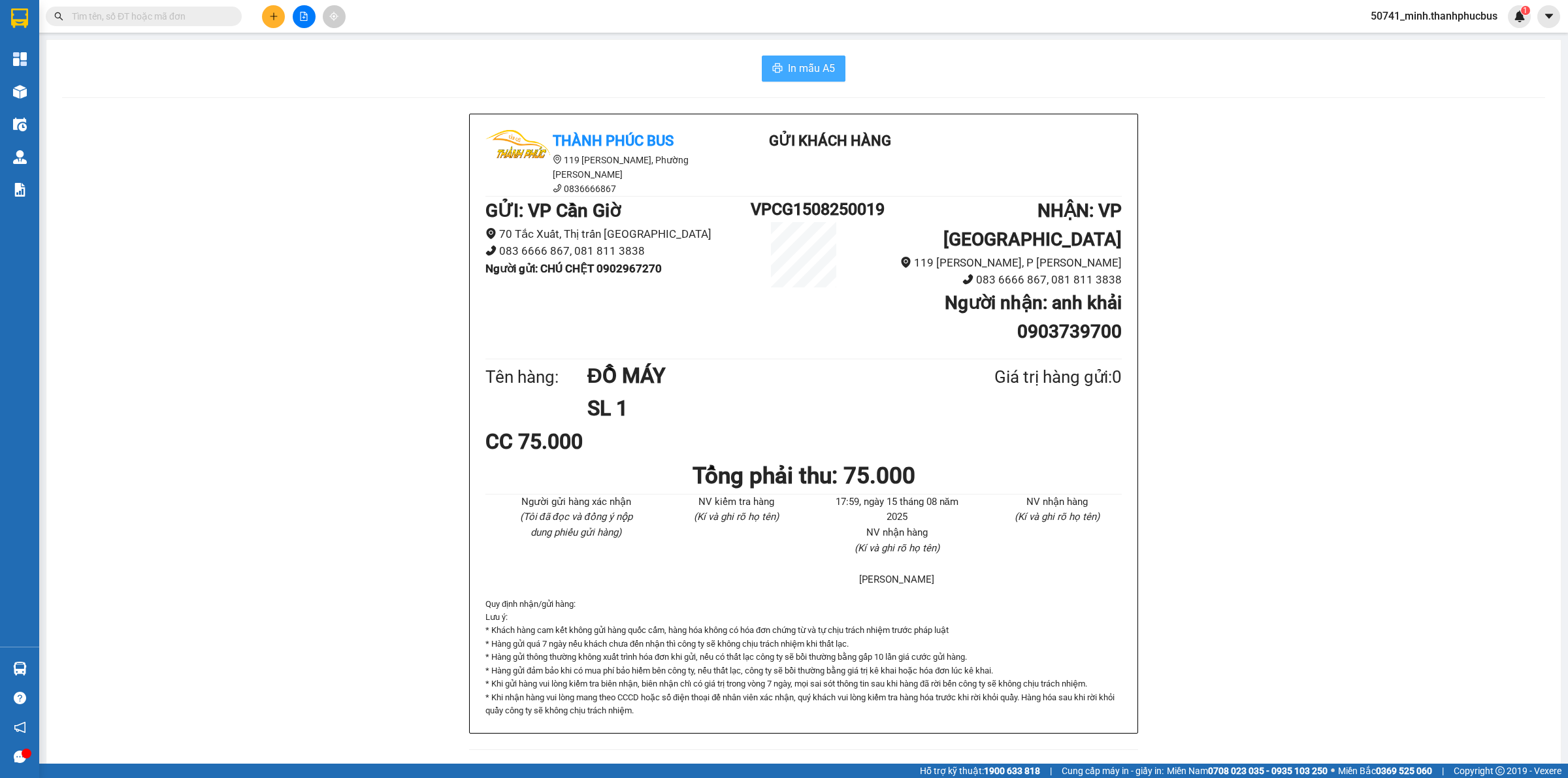
click at [789, 80] on button "In mẫu A5" at bounding box center [804, 68] width 84 height 27
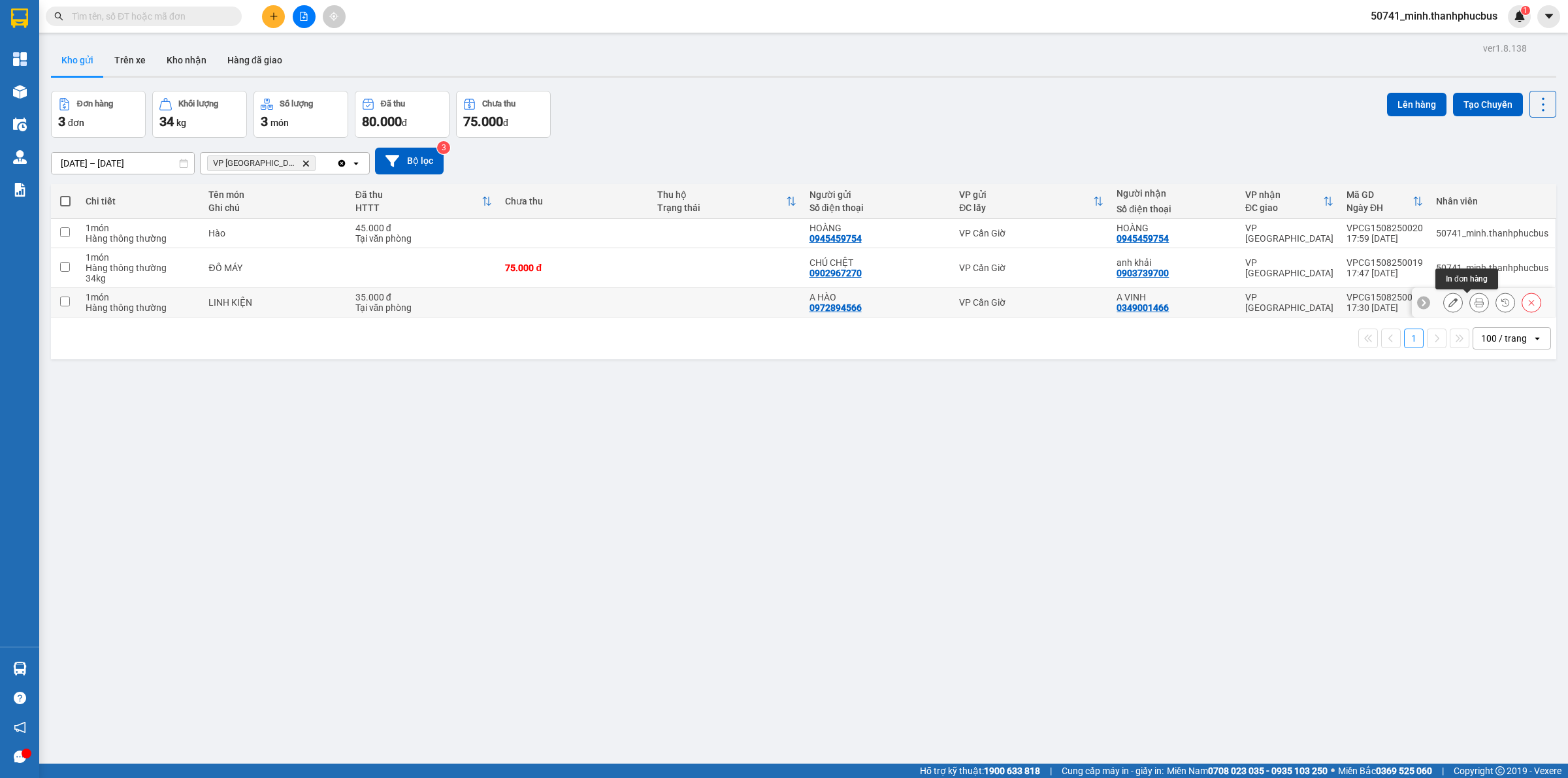
click at [1475, 304] on icon at bounding box center [1479, 302] width 9 height 9
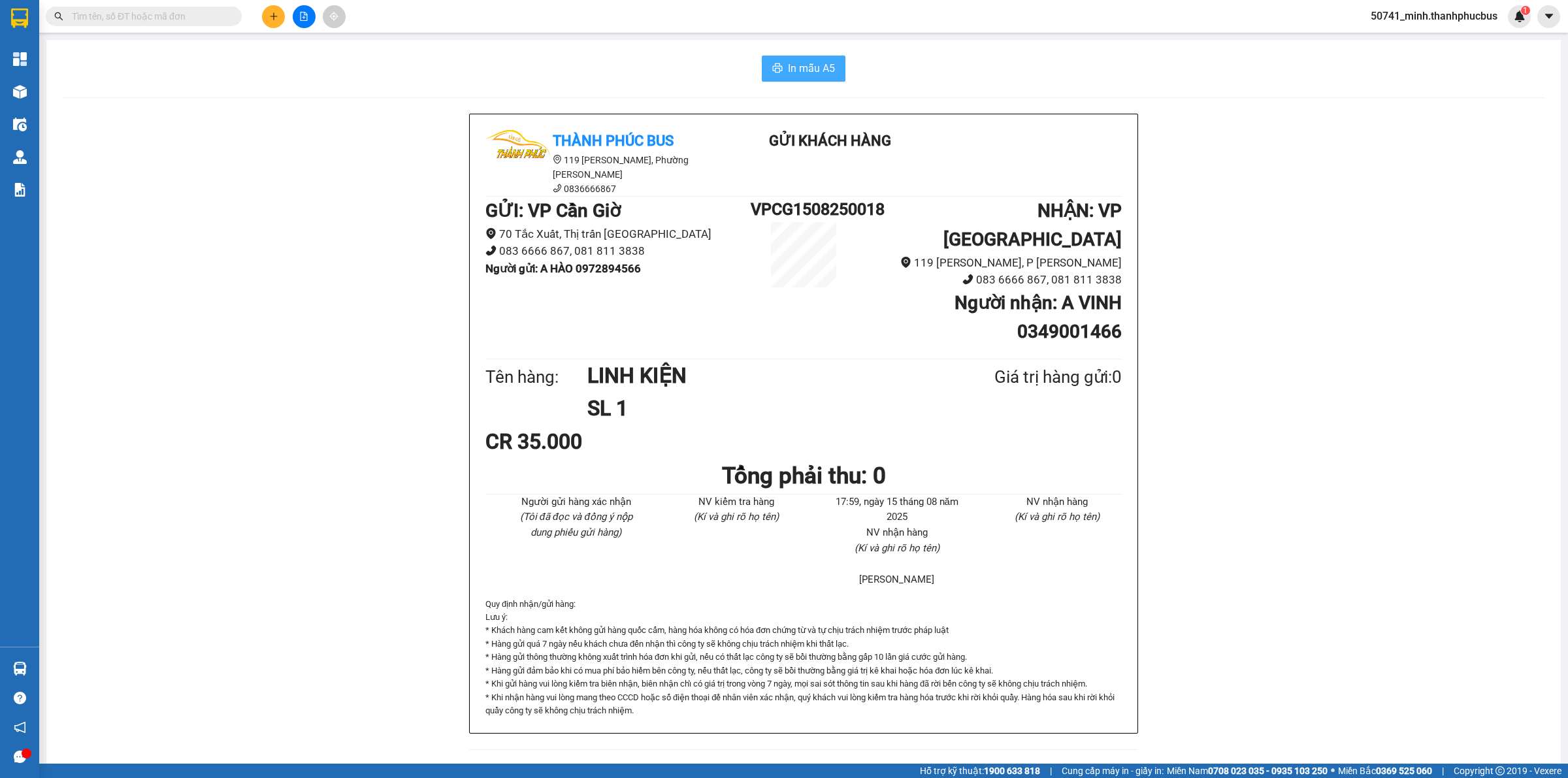
click at [790, 74] on span "In mẫu A5" at bounding box center [811, 68] width 47 height 16
